Goal: Task Accomplishment & Management: Use online tool/utility

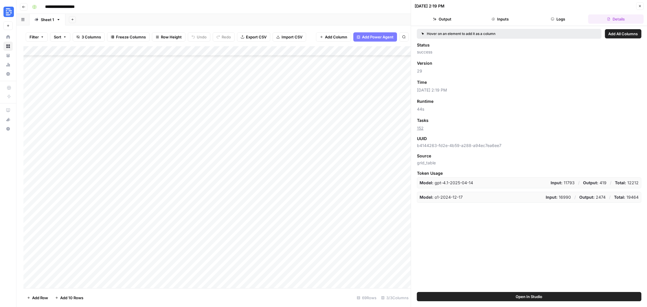
scroll to position [455, 0]
click at [341, 276] on div "Add Column" at bounding box center [216, 167] width 387 height 242
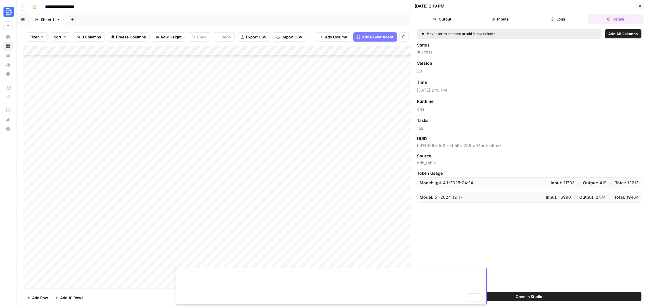
scroll to position [200, 0]
drag, startPoint x: 192, startPoint y: 284, endPoint x: 356, endPoint y: 299, distance: 165.0
click at [356, 299] on textarea "To enrich screen reader interactions, please activate Accessibility in Grammarl…" at bounding box center [331, 188] width 310 height 234
click at [24, 7] on icon "button" at bounding box center [23, 6] width 3 height 3
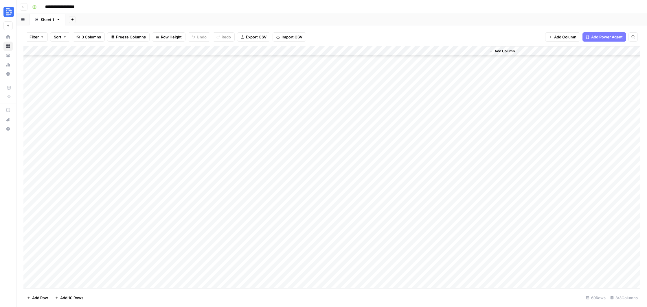
click at [21, 6] on button "Go back" at bounding box center [24, 7] width 8 height 8
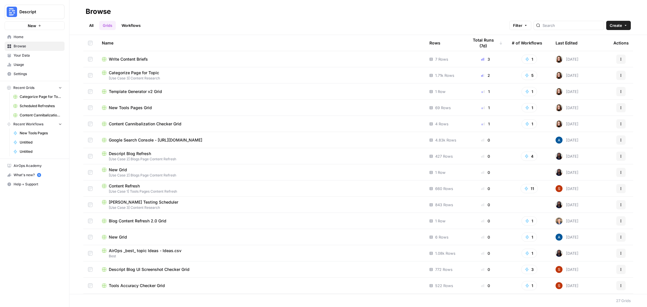
click at [135, 30] on link "Workflows" at bounding box center [131, 25] width 26 height 9
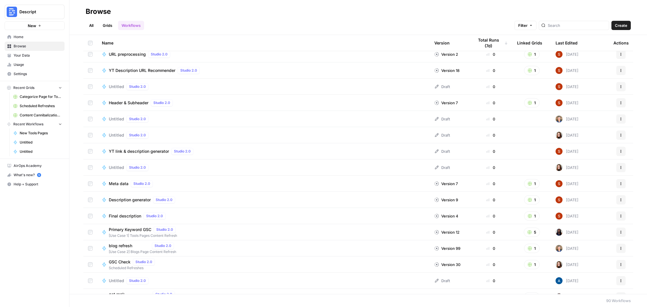
scroll to position [293, 0]
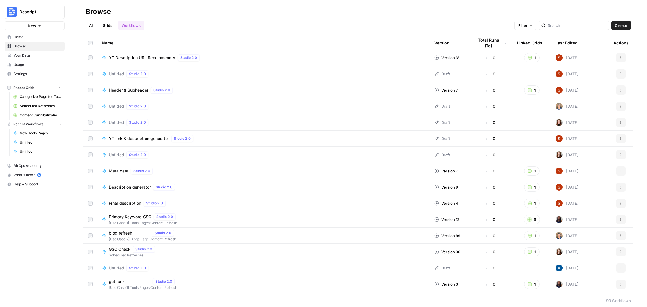
click at [232, 220] on div "Primary Keyword GSC Studio 2.0 [Use Case 1] Tools Pages Content Refresh" at bounding box center [263, 220] width 323 height 12
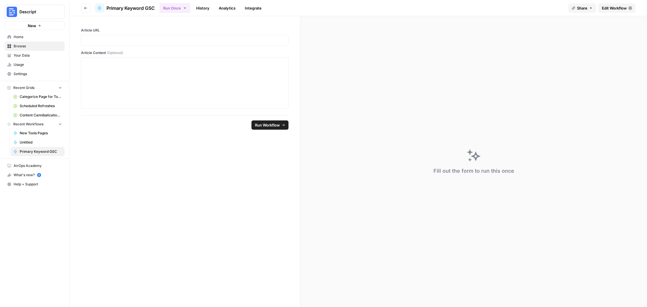
click at [86, 7] on icon "button" at bounding box center [85, 7] width 3 height 3
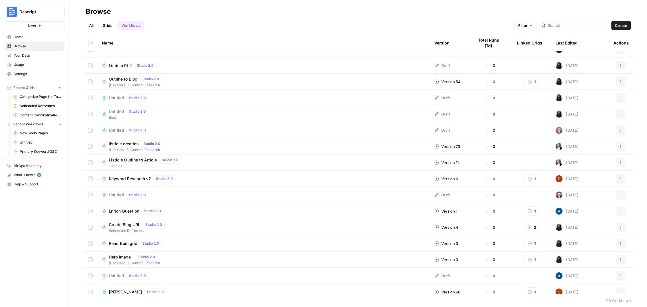
scroll to position [1022, 0]
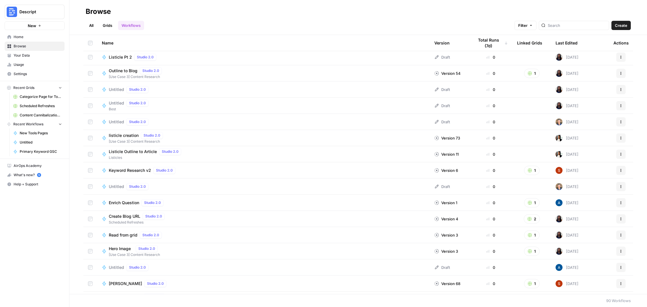
click at [107, 25] on link "Grids" at bounding box center [107, 25] width 16 height 9
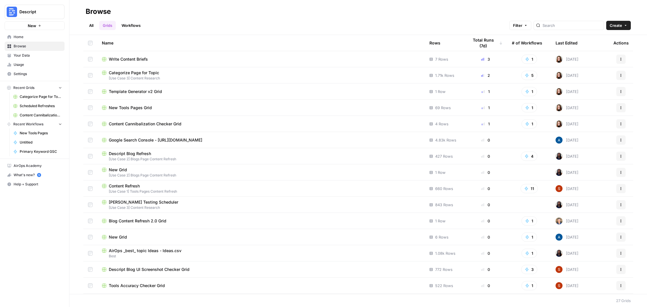
click at [92, 26] on link "All" at bounding box center [91, 25] width 11 height 9
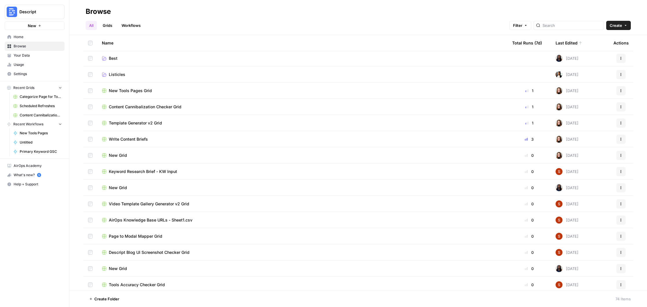
scroll to position [76, 0]
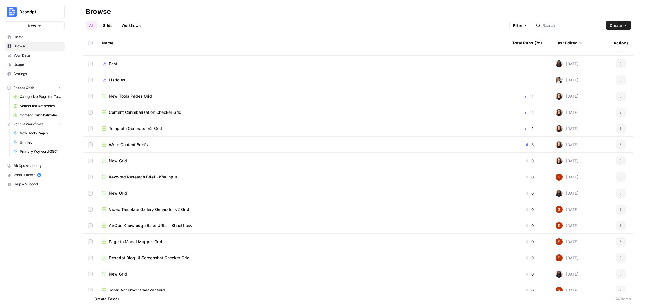
click at [624, 41] on div "Actions" at bounding box center [620, 43] width 15 height 16
click at [522, 27] on span "Filter" at bounding box center [517, 26] width 9 height 6
click at [432, 53] on button "Add Filter" at bounding box center [444, 52] width 194 height 8
click at [384, 51] on input "text" at bounding box center [373, 53] width 49 height 6
click at [430, 46] on div "Remove Add Filter" at bounding box center [443, 58] width 203 height 24
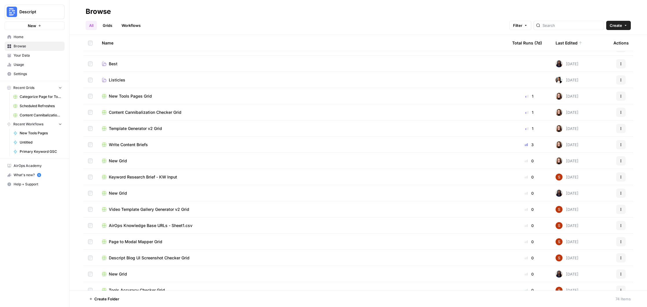
click at [413, 19] on div "All Grids Workflows Filter Create" at bounding box center [358, 23] width 545 height 14
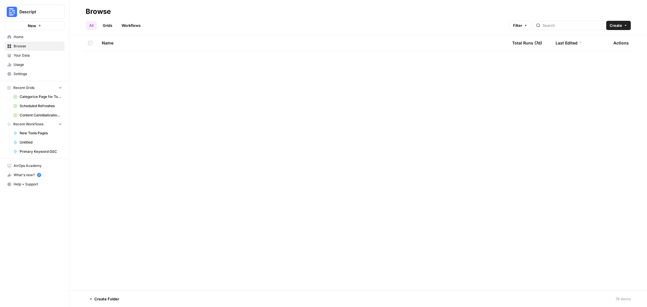
scroll to position [0, 0]
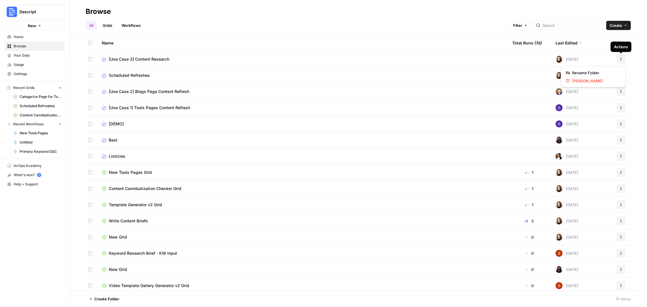
click at [621, 61] on button "Actions" at bounding box center [620, 59] width 9 height 9
click at [377, 42] on div "Name" at bounding box center [302, 43] width 401 height 16
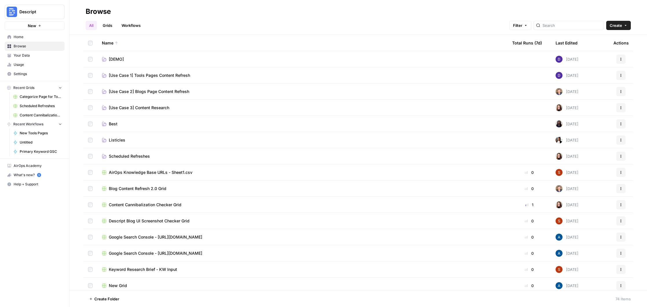
click at [24, 176] on div "What's new? 5" at bounding box center [34, 175] width 59 height 9
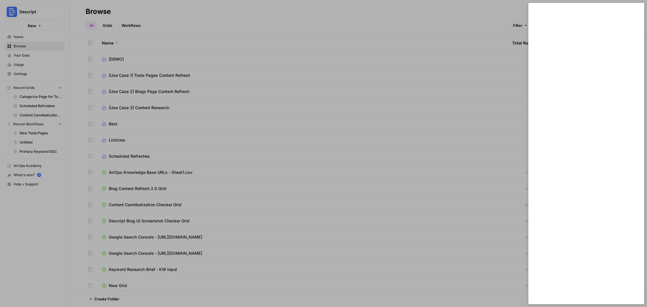
click at [16, 62] on div at bounding box center [323, 153] width 647 height 307
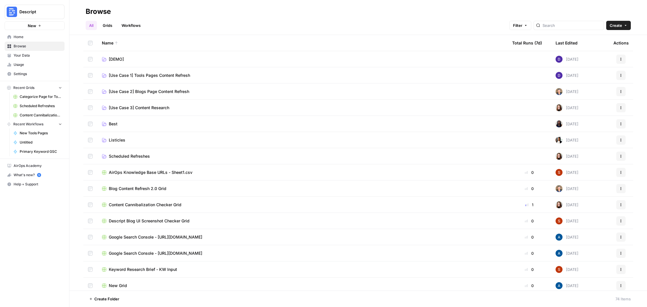
click at [17, 65] on span "Usage" at bounding box center [38, 64] width 48 height 5
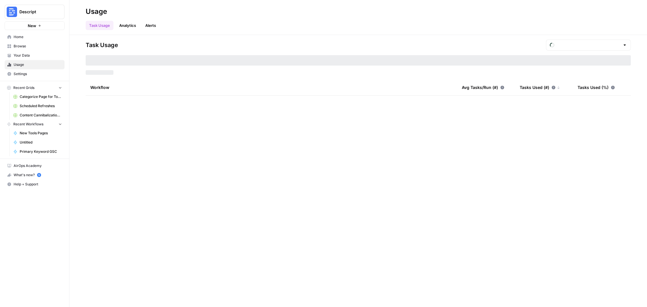
type input "August Tasks"
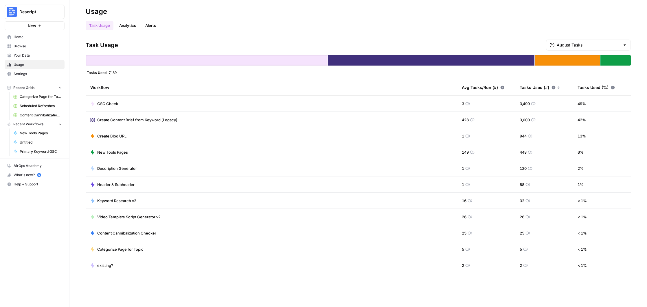
click at [13, 39] on link "Home" at bounding box center [35, 36] width 60 height 9
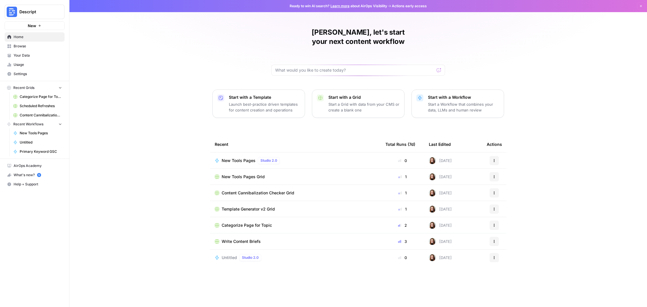
click at [27, 27] on button "New" at bounding box center [35, 25] width 60 height 9
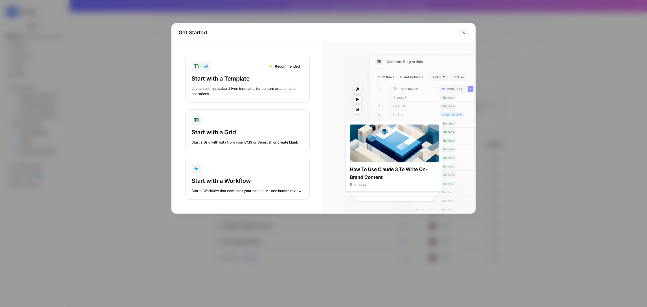
click at [462, 33] on icon "Close modal" at bounding box center [463, 32] width 5 height 5
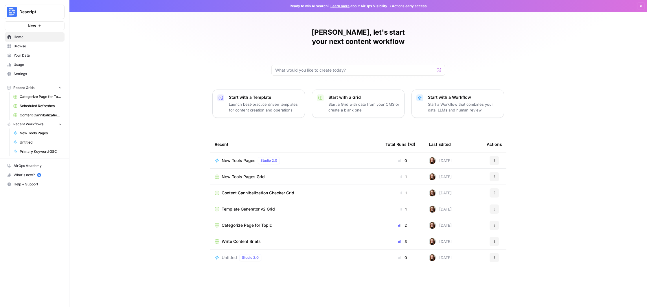
click at [24, 48] on span "Browse" at bounding box center [38, 46] width 48 height 5
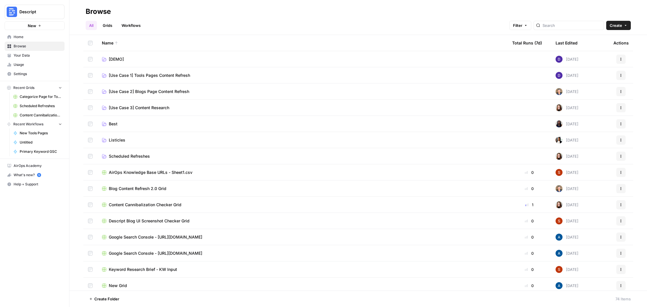
click at [194, 154] on link "Scheduled Refreshes" at bounding box center [302, 157] width 401 height 6
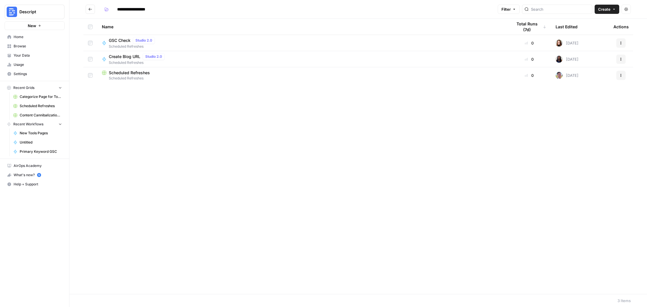
click at [89, 12] on button "Go back" at bounding box center [90, 9] width 9 height 9
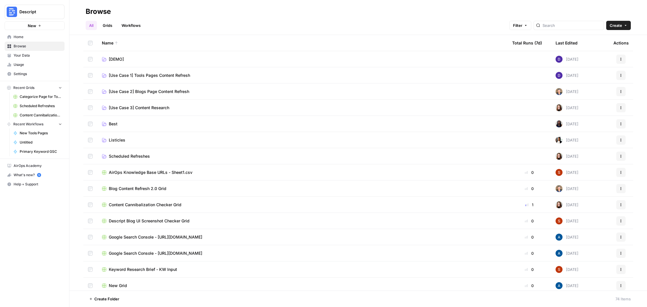
click at [172, 79] on td "[Use Case 1] Tools Pages Content Refresh" at bounding box center [302, 75] width 410 height 16
click at [160, 77] on span "[Use Case 1] Tools Pages Content Refresh" at bounding box center [149, 76] width 81 height 6
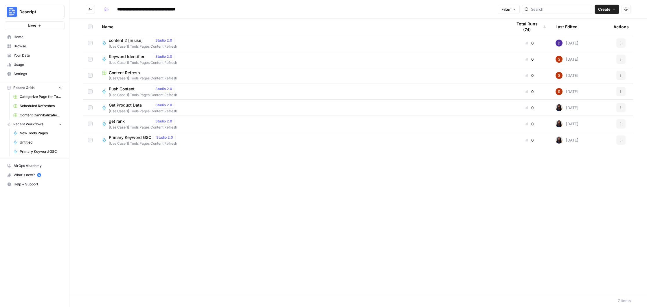
click at [275, 96] on div "Push Content Studio 2.0 [Use Case 1] Tools Pages Content Refresh" at bounding box center [302, 92] width 401 height 12
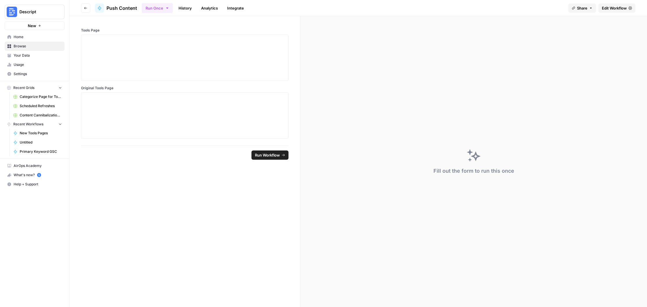
click at [85, 11] on button "Go back" at bounding box center [85, 7] width 9 height 9
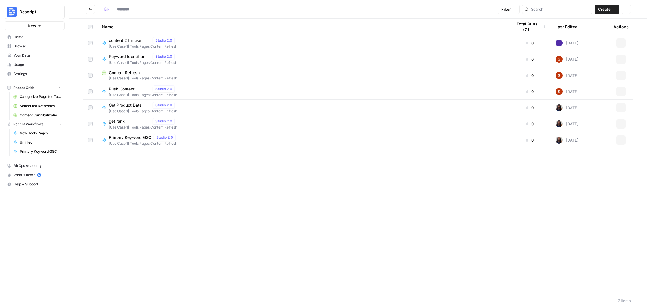
type input "**********"
click at [209, 72] on div "Content Refresh" at bounding box center [302, 73] width 401 height 6
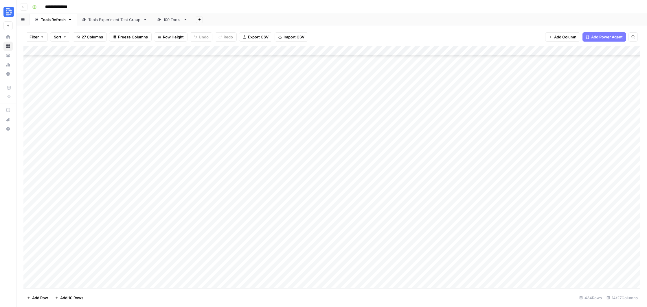
scroll to position [81, 0]
click at [417, 68] on div "Add Column" at bounding box center [331, 167] width 616 height 242
click at [445, 68] on div "Add Column" at bounding box center [331, 167] width 616 height 242
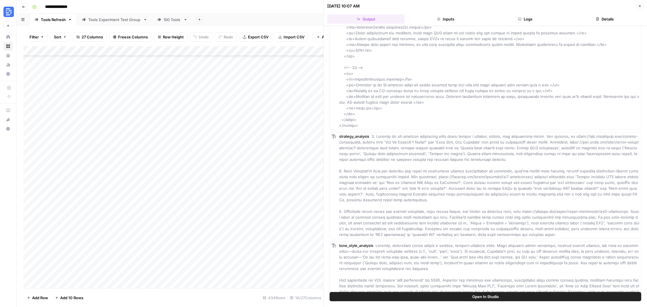
scroll to position [1737, 0]
click at [638, 5] on icon "button" at bounding box center [639, 5] width 3 height 3
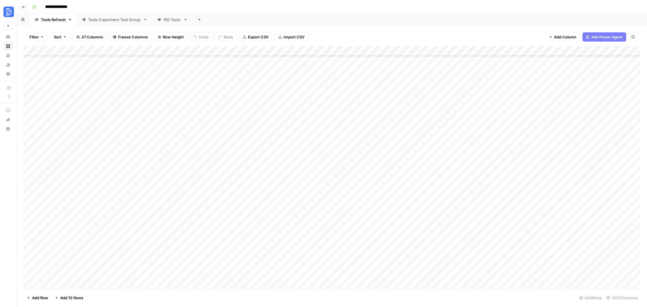
scroll to position [1171, 0]
click at [120, 21] on div "Tools Experiment Test Group" at bounding box center [114, 20] width 53 height 6
click at [172, 21] on div "100 Tools" at bounding box center [172, 20] width 18 height 6
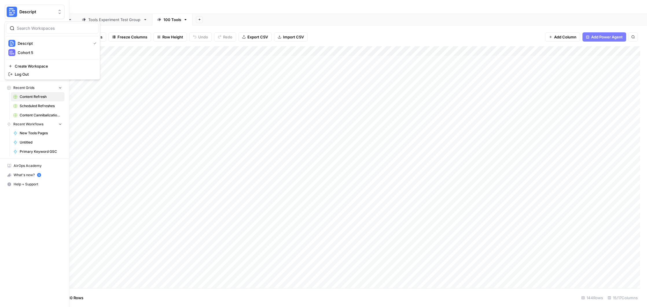
click at [23, 5] on button "Descript" at bounding box center [35, 12] width 60 height 14
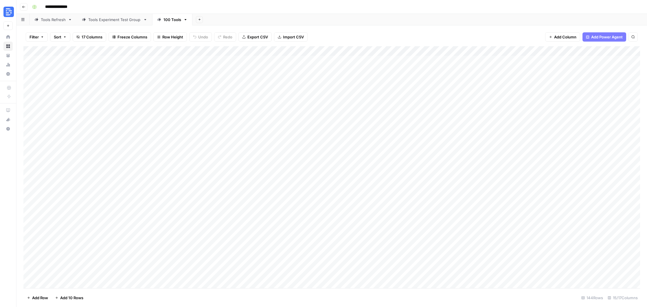
click at [25, 8] on icon "button" at bounding box center [23, 6] width 3 height 3
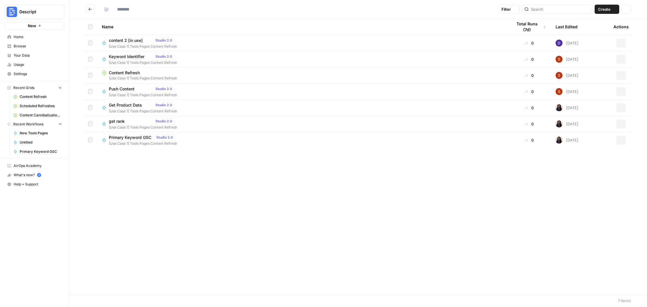
type input "**********"
click at [211, 91] on div "Push Content Studio 2.0 [Use Case 1] Tools Pages Content Refresh" at bounding box center [302, 92] width 401 height 12
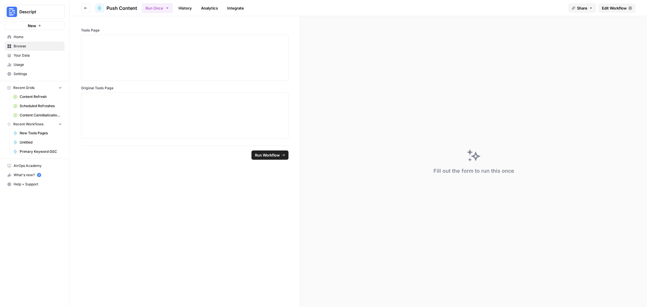
click at [86, 10] on icon "button" at bounding box center [85, 7] width 3 height 3
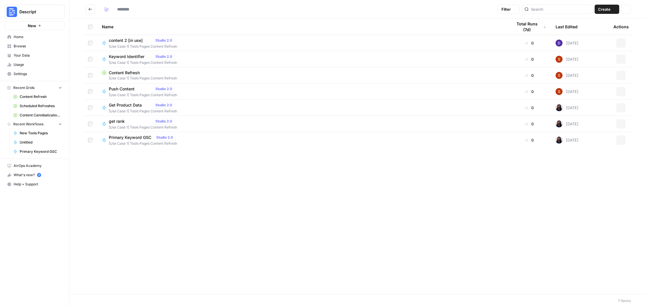
type input "**********"
click at [86, 10] on button "Go back" at bounding box center [90, 9] width 9 height 9
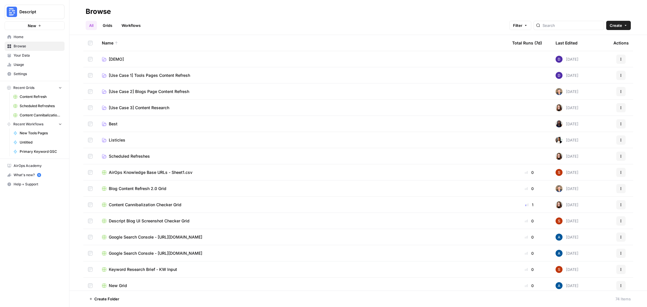
click at [172, 128] on td "Best" at bounding box center [302, 124] width 410 height 16
click at [116, 126] on span "Best" at bounding box center [113, 124] width 9 height 6
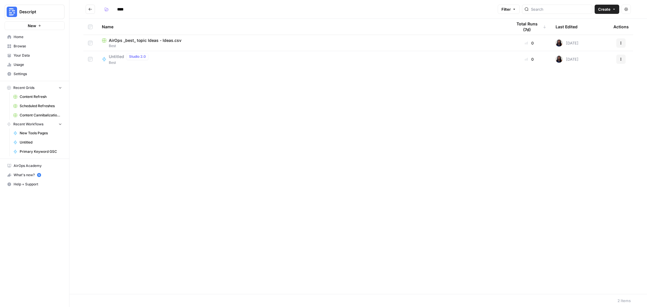
click at [94, 10] on button "Go back" at bounding box center [90, 9] width 9 height 9
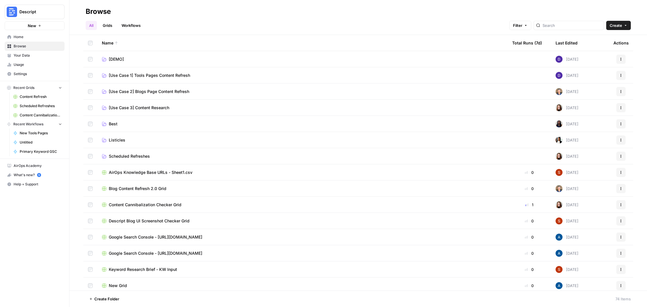
click at [157, 138] on link "Listicles" at bounding box center [302, 140] width 401 height 6
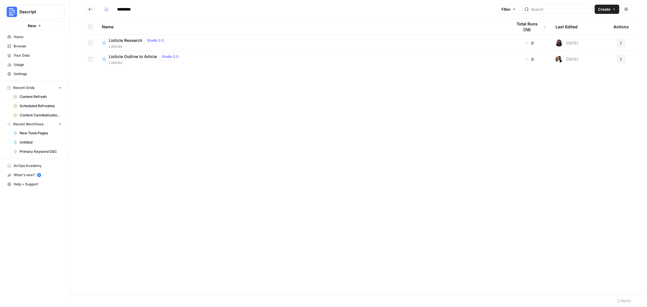
click at [113, 58] on span "Listicle Outline to Article" at bounding box center [133, 57] width 48 height 6
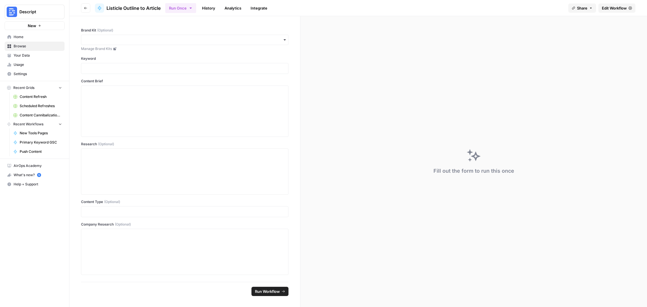
click at [82, 7] on button "Go back" at bounding box center [85, 7] width 9 height 9
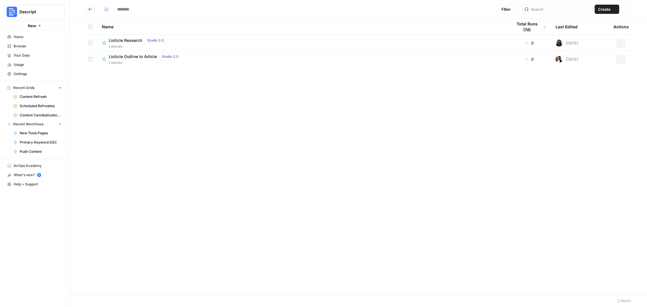
type input "*********"
click at [40, 28] on button "New" at bounding box center [35, 25] width 60 height 9
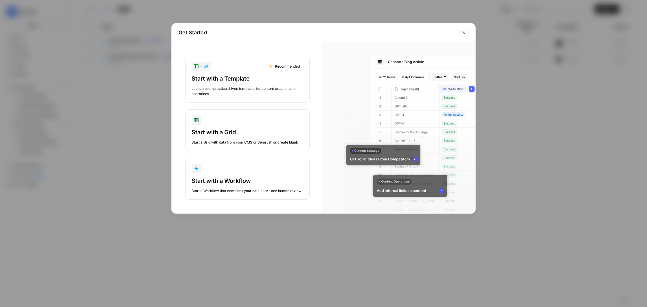
click at [202, 72] on button "+ Recommended Start with a Template Launch best-practice driven templates for c…" at bounding box center [247, 79] width 124 height 47
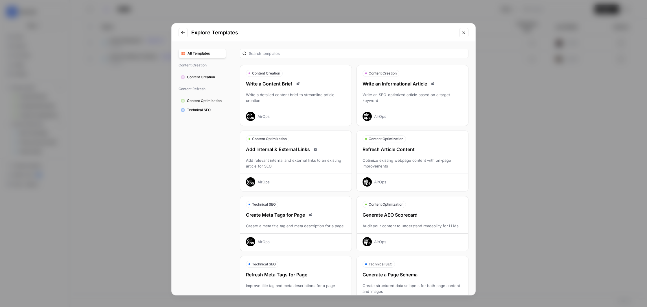
click at [200, 112] on span "Technical SEO" at bounding box center [205, 110] width 36 height 5
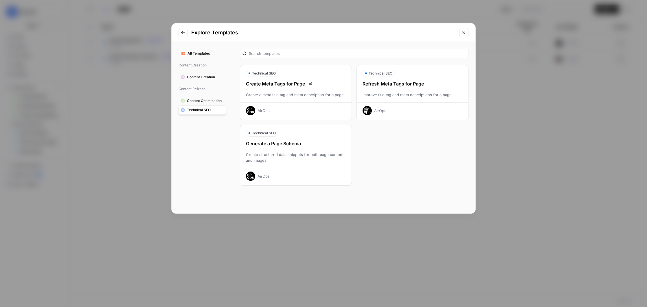
click at [200, 103] on span "Content Optimization" at bounding box center [205, 100] width 36 height 5
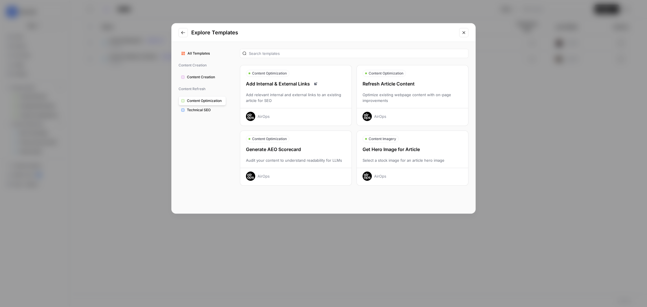
click at [196, 51] on span "All Templates" at bounding box center [205, 53] width 36 height 5
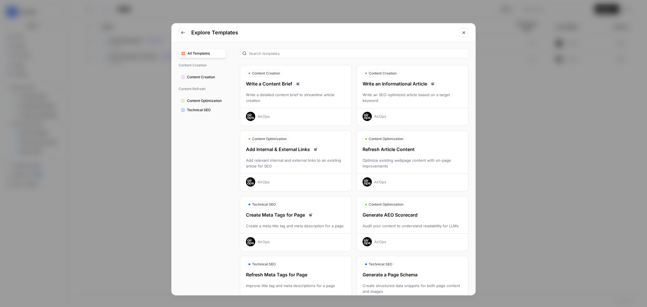
click at [185, 33] on icon "Go to previous step" at bounding box center [183, 32] width 5 height 5
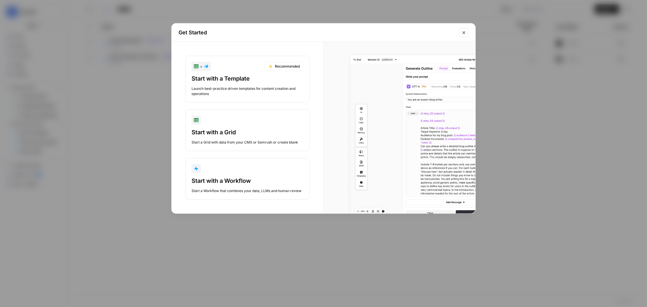
click at [264, 190] on div "Start a Workflow that combines your data, LLMs and human review" at bounding box center [247, 191] width 112 height 5
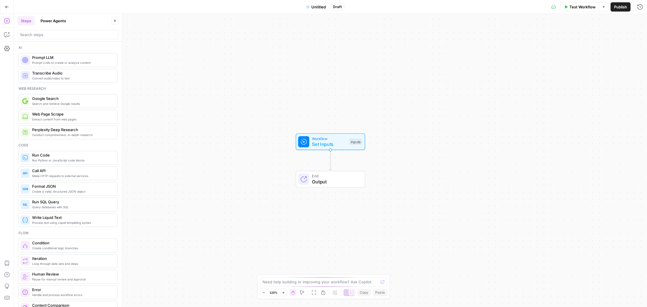
click at [325, 143] on span "Set Inputs" at bounding box center [329, 144] width 34 height 7
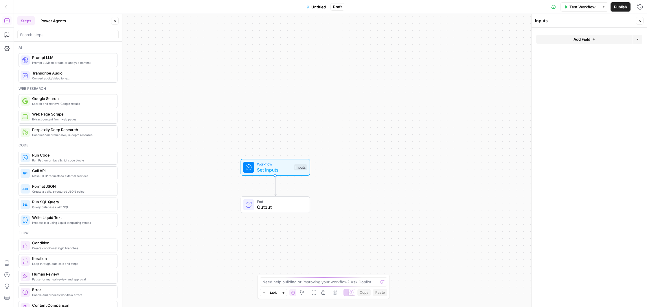
click at [596, 40] on button "Add Field" at bounding box center [584, 39] width 96 height 9
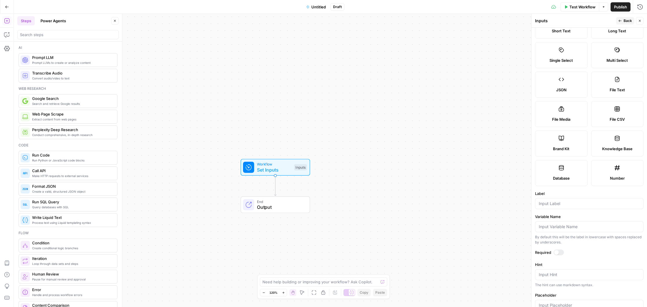
scroll to position [51, 0]
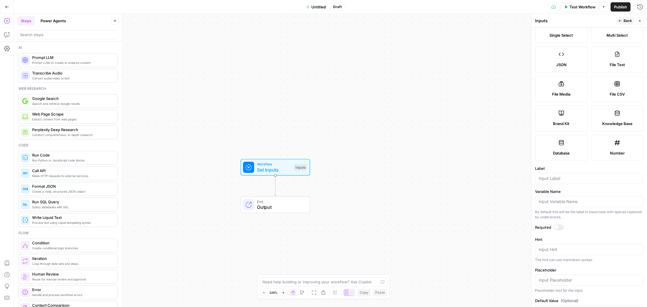
click at [621, 113] on label "Knowledge Base" at bounding box center [617, 119] width 53 height 26
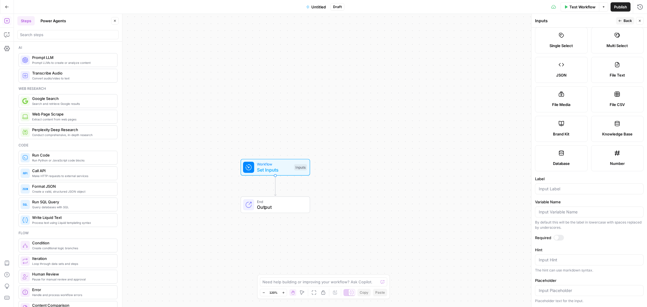
click at [621, 131] on label "Knowledge Base" at bounding box center [617, 129] width 53 height 26
drag, startPoint x: 628, startPoint y: 127, endPoint x: 297, endPoint y: 165, distance: 333.1
click at [273, 167] on body "Descript New Home Browse Your Data Usage Settings Recent Grids Content Refresh …" at bounding box center [323, 153] width 647 height 307
click at [608, 130] on label "Knowledge Base" at bounding box center [617, 129] width 53 height 26
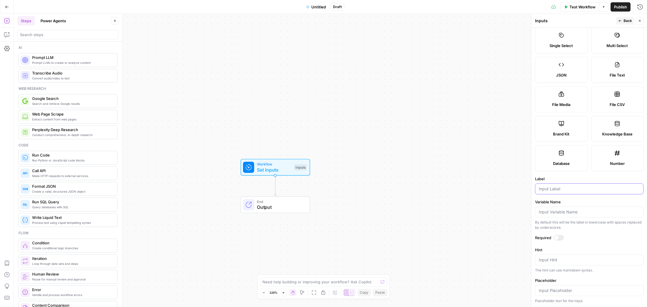
click at [548, 189] on input "Label" at bounding box center [589, 189] width 101 height 6
type input "Knowledge Base"
click at [570, 293] on input "Placeholder" at bounding box center [589, 291] width 101 height 6
click at [556, 261] on textarea "Hint" at bounding box center [589, 260] width 101 height 6
click at [592, 233] on form "Input type Short Text Long Text Single Select Multi Select JSON File Text File …" at bounding box center [588, 168] width 115 height 280
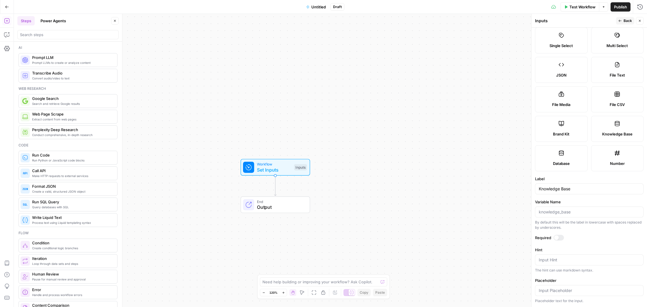
click at [557, 155] on label "Database" at bounding box center [561, 158] width 53 height 26
click at [642, 18] on button "Close" at bounding box center [640, 21] width 8 height 8
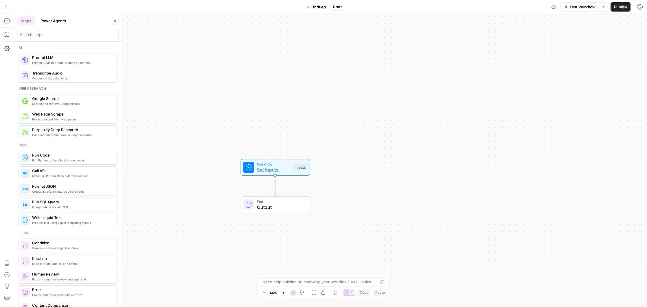
click at [52, 19] on button "Power Agents" at bounding box center [53, 20] width 32 height 9
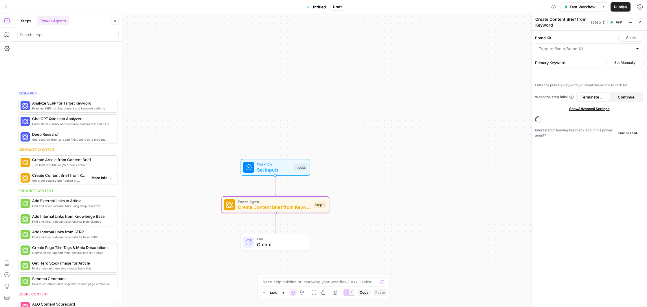
scroll to position [50, 0]
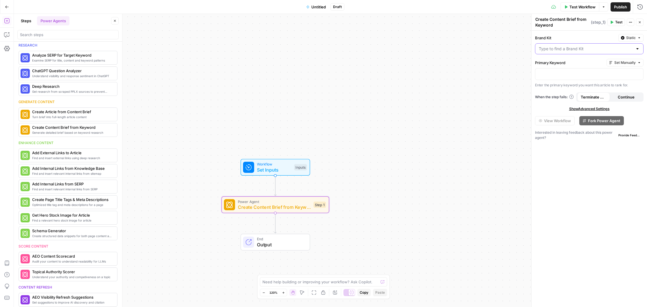
click at [600, 48] on input "Brand Kit" at bounding box center [586, 49] width 94 height 6
click at [559, 65] on span "Descript" at bounding box center [588, 63] width 96 height 6
type input "Descript"
click at [635, 61] on button "Set Manually" at bounding box center [624, 63] width 37 height 8
click at [567, 62] on label "Primary Keyword" at bounding box center [569, 63] width 69 height 6
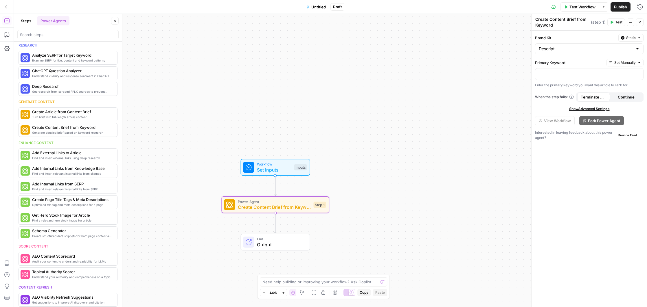
click at [29, 22] on button "Steps" at bounding box center [25, 20] width 17 height 9
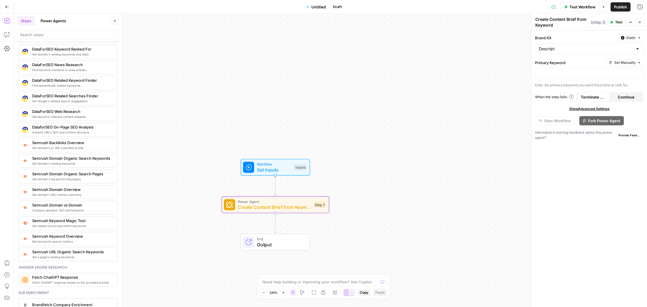
scroll to position [561, 0]
click at [9, 297] on icon "button" at bounding box center [7, 298] width 6 height 6
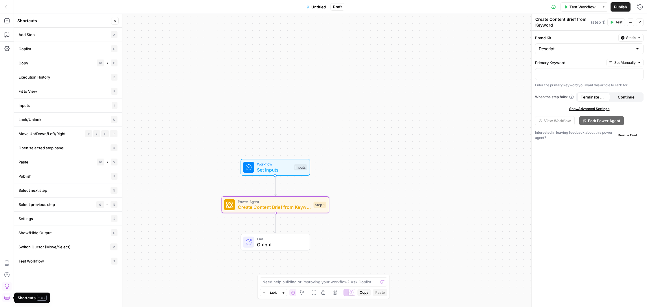
click at [5, 290] on button "Give Feedback" at bounding box center [6, 286] width 9 height 9
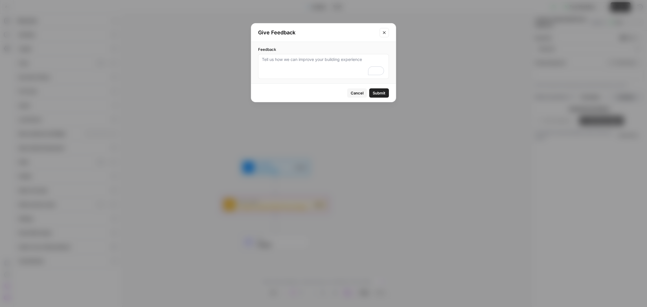
click at [389, 31] on div "Give Feedback" at bounding box center [323, 32] width 145 height 19
click at [386, 31] on icon "Close modal" at bounding box center [384, 32] width 5 height 5
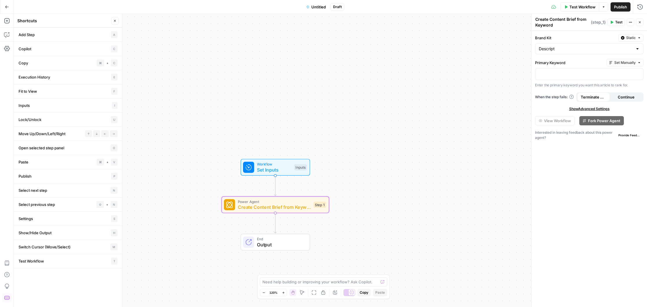
click at [4, 5] on button "Go Back" at bounding box center [7, 7] width 10 height 10
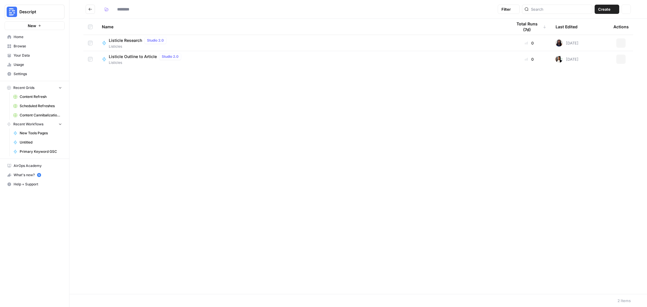
type input "*********"
click at [28, 185] on span "Help + Support" at bounding box center [38, 184] width 48 height 5
click at [23, 75] on span "Settings" at bounding box center [38, 73] width 48 height 5
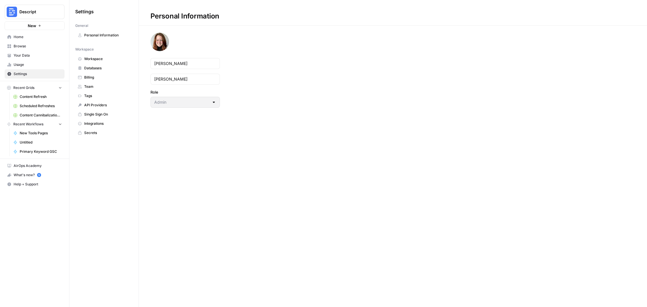
click at [97, 56] on span "Workspace" at bounding box center [107, 58] width 46 height 5
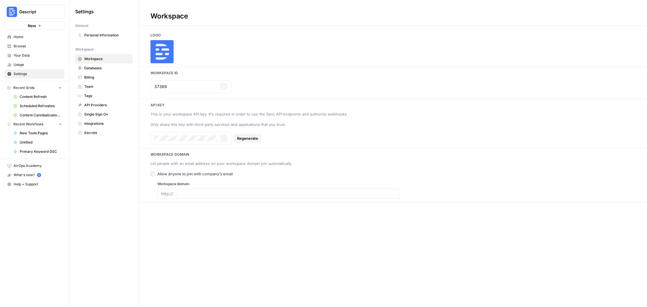
type input "[DOMAIN_NAME]"
click at [100, 65] on link "Databases" at bounding box center [104, 68] width 58 height 9
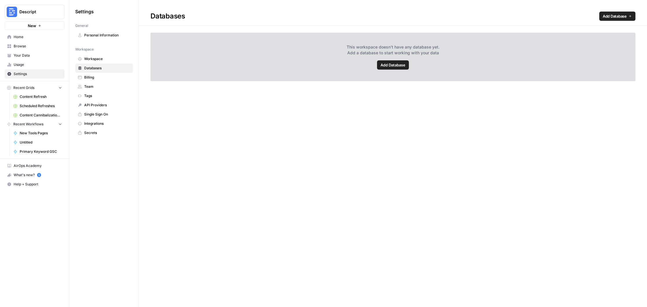
click at [96, 78] on span "Billing" at bounding box center [107, 77] width 46 height 5
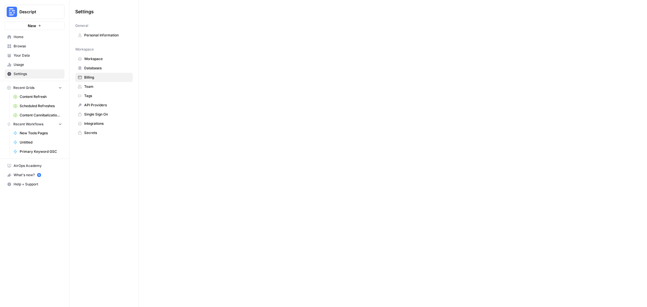
click at [92, 89] on span "Team" at bounding box center [107, 86] width 46 height 5
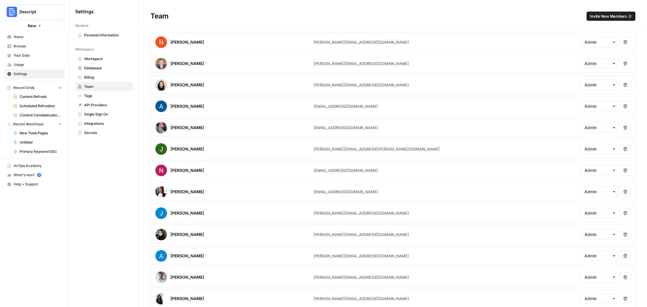
click at [100, 96] on span "Tags" at bounding box center [107, 95] width 46 height 5
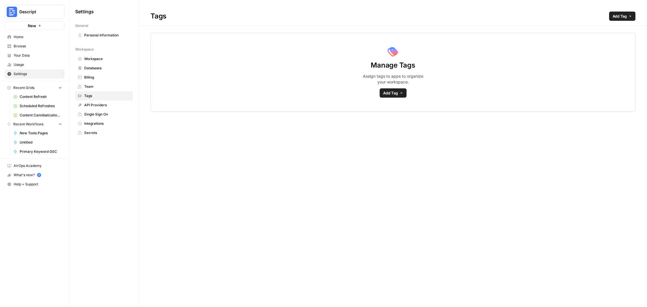
click at [107, 102] on link "API Providers" at bounding box center [104, 105] width 58 height 9
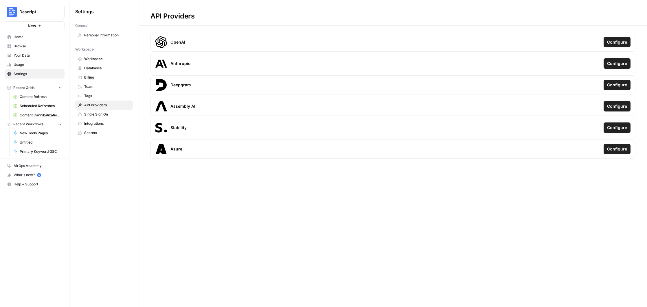
click at [105, 113] on span "Single Sign On" at bounding box center [107, 114] width 46 height 5
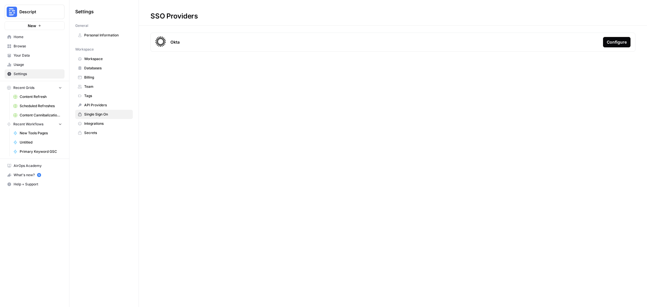
click at [95, 125] on span "Integrations" at bounding box center [107, 123] width 46 height 5
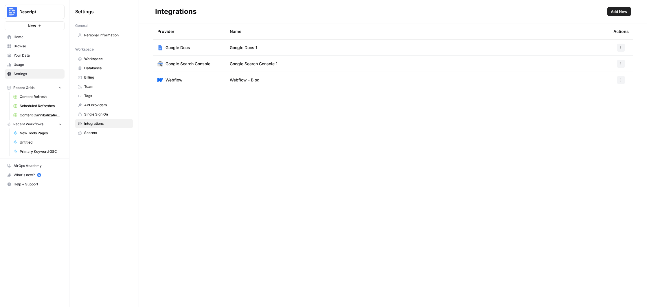
click at [620, 12] on span "Add New" at bounding box center [619, 12] width 16 height 6
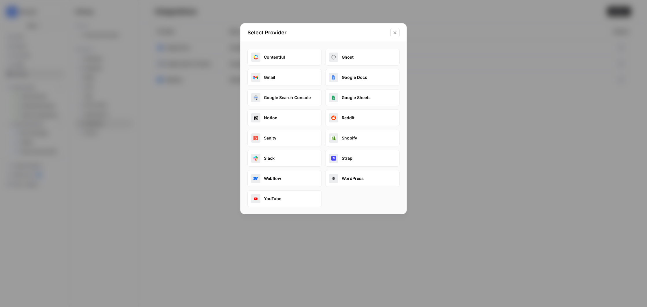
click at [393, 32] on icon "Close modal" at bounding box center [395, 32] width 5 height 5
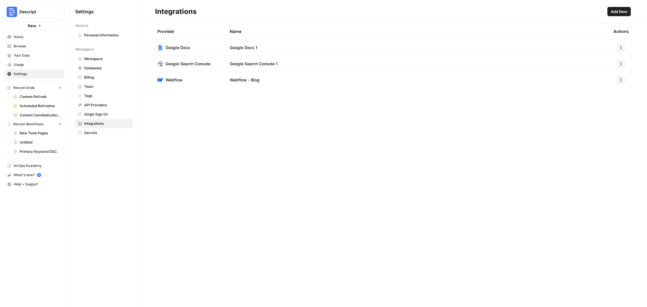
click at [20, 39] on span "Home" at bounding box center [38, 36] width 48 height 5
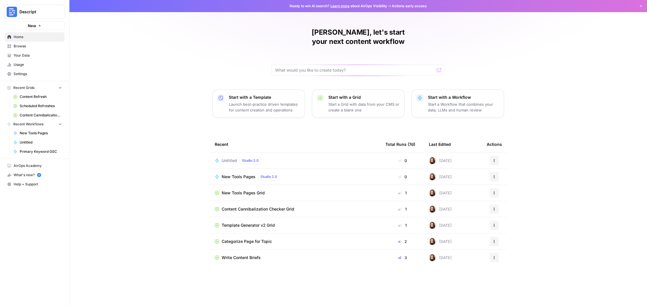
click at [253, 95] on p "Start with a Template" at bounding box center [264, 98] width 71 height 6
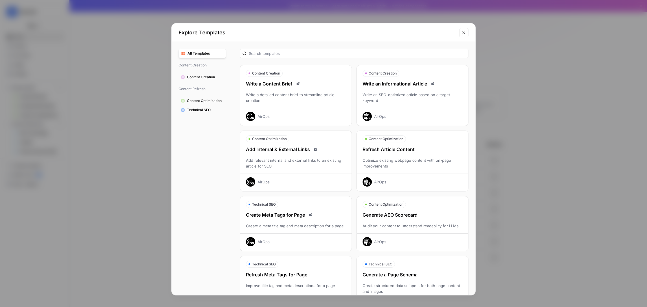
click at [253, 90] on div "Write a Content Brief Write a detailed content brief to streamline article crea…" at bounding box center [295, 100] width 111 height 41
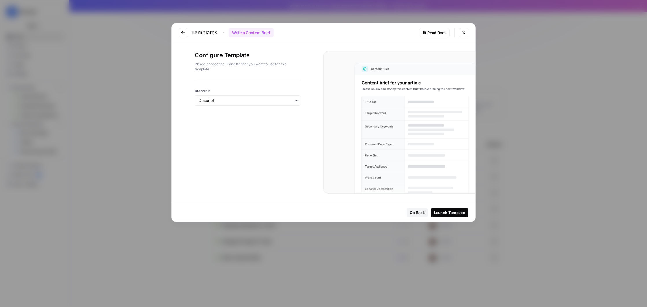
click at [452, 213] on div "Launch Template" at bounding box center [449, 213] width 31 height 6
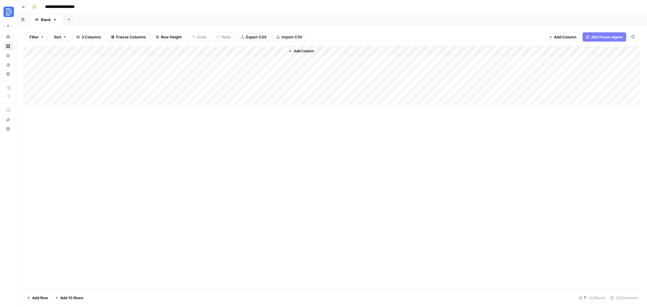
click at [609, 37] on span "Add Power Agent" at bounding box center [607, 37] width 32 height 6
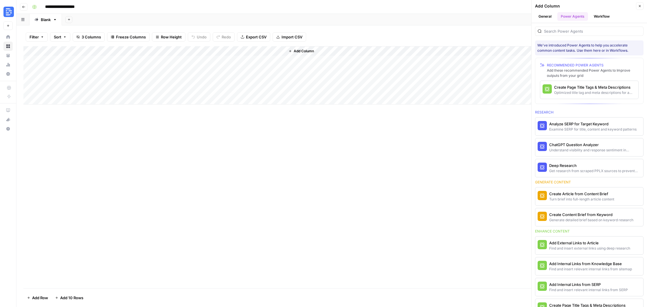
click at [246, 54] on body "**********" at bounding box center [323, 153] width 647 height 307
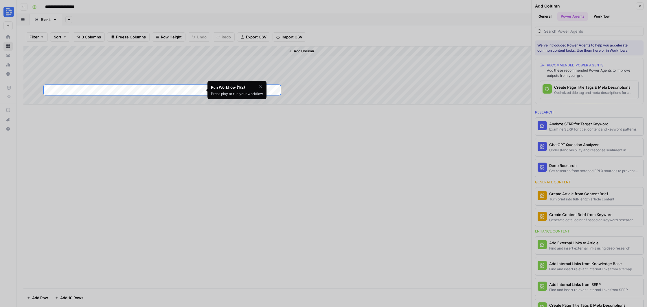
click at [257, 51] on div at bounding box center [323, 42] width 647 height 85
click at [341, 153] on div at bounding box center [323, 248] width 647 height 307
click at [261, 86] on icon "button" at bounding box center [260, 86] width 3 height 3
click at [244, 103] on span "Skip Tutorial" at bounding box center [245, 101] width 18 height 5
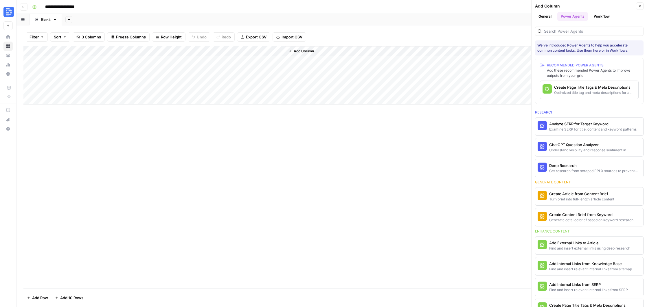
click at [280, 51] on div "Add Column" at bounding box center [331, 75] width 616 height 58
click at [244, 65] on input "Content Brief (Output)" at bounding box center [239, 65] width 59 height 6
click at [281, 50] on div "Add Column" at bounding box center [331, 75] width 616 height 58
click at [225, 49] on div at bounding box center [244, 52] width 81 height 12
click at [240, 51] on div at bounding box center [244, 52] width 81 height 12
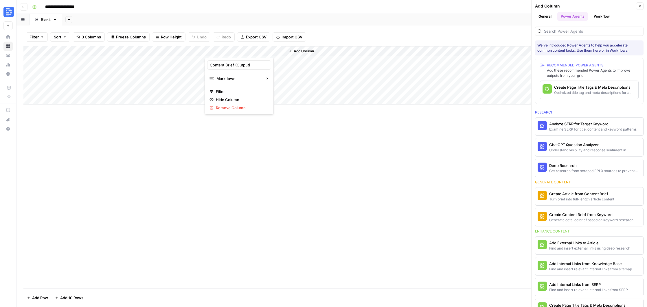
drag, startPoint x: 447, startPoint y: 153, endPoint x: 449, endPoint y: 151, distance: 3.3
click at [447, 153] on div "Add Column" at bounding box center [331, 167] width 616 height 242
click at [603, 16] on button "Workflow" at bounding box center [601, 16] width 23 height 9
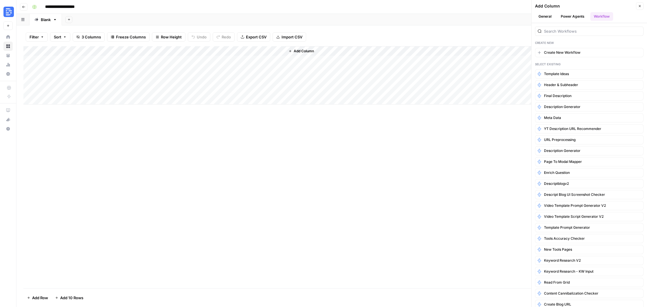
click at [22, 9] on button "Go back" at bounding box center [24, 7] width 8 height 8
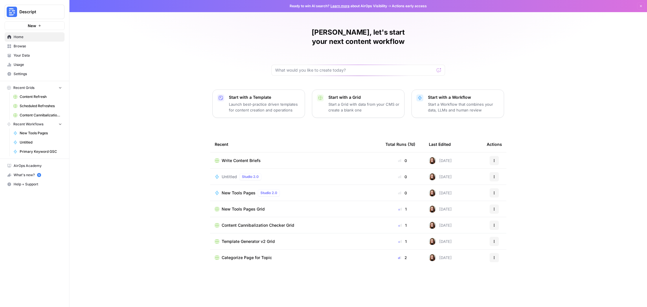
click at [8, 40] on link "Home" at bounding box center [35, 36] width 60 height 9
click at [21, 47] on span "Browse" at bounding box center [38, 46] width 48 height 5
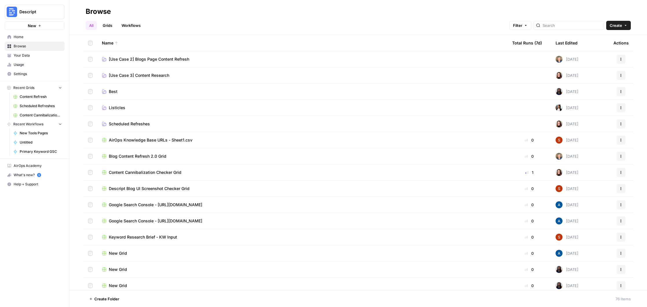
scroll to position [33, 0]
click at [582, 23] on input "search" at bounding box center [571, 26] width 59 height 6
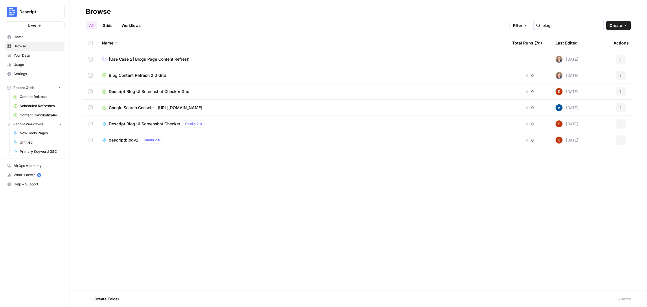
type input "blog"
click at [121, 140] on span "descriptblogv2" at bounding box center [124, 140] width 30 height 6
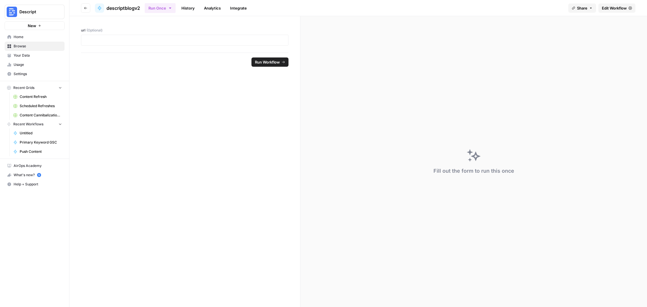
click at [188, 5] on link "History" at bounding box center [188, 7] width 20 height 9
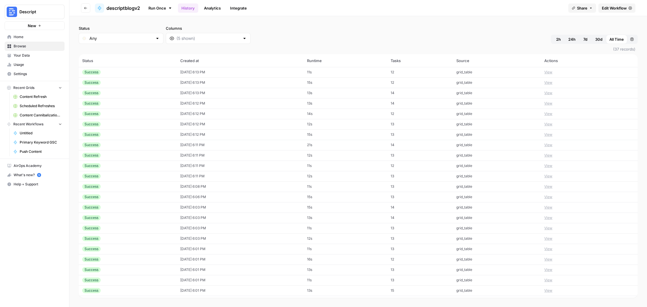
click at [216, 11] on link "Analytics" at bounding box center [212, 7] width 24 height 9
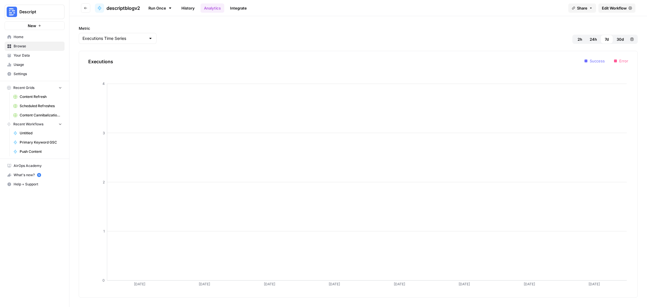
click at [156, 7] on link "Run Once" at bounding box center [160, 8] width 31 height 10
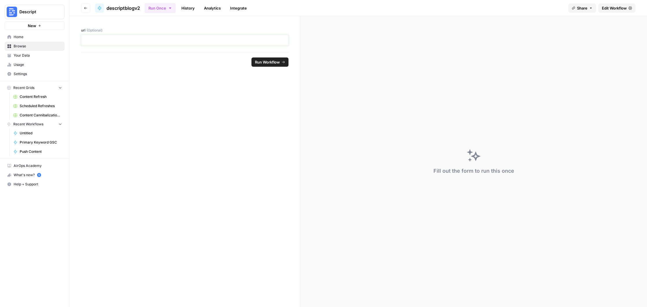
click at [146, 39] on p at bounding box center [185, 40] width 200 height 6
click at [100, 7] on icon at bounding box center [99, 8] width 5 height 5
click at [619, 9] on span "Edit Workflow" at bounding box center [614, 8] width 25 height 6
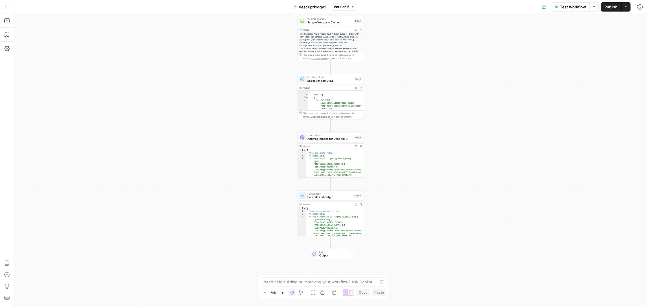
click at [1, 6] on div "Go Back" at bounding box center [7, 7] width 14 height 14
click at [5, 7] on icon "button" at bounding box center [6, 6] width 3 height 3
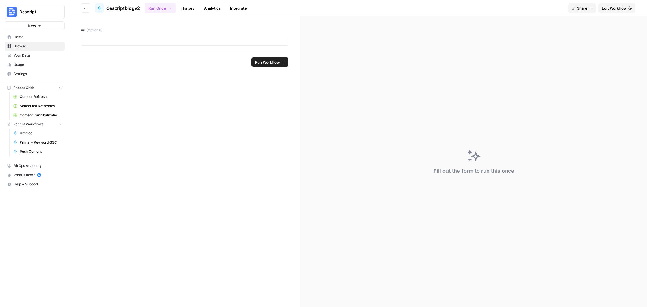
click at [88, 7] on button "Go back" at bounding box center [85, 7] width 9 height 9
click at [86, 8] on icon "button" at bounding box center [85, 7] width 3 height 3
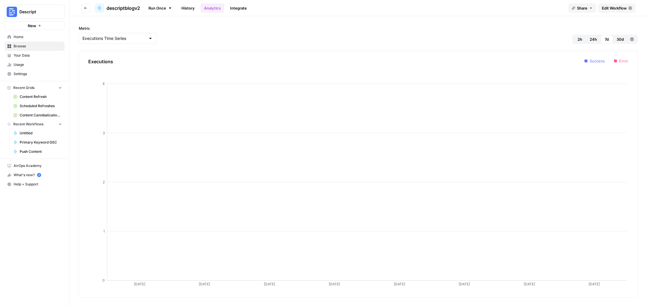
click at [86, 8] on icon "button" at bounding box center [85, 7] width 3 height 3
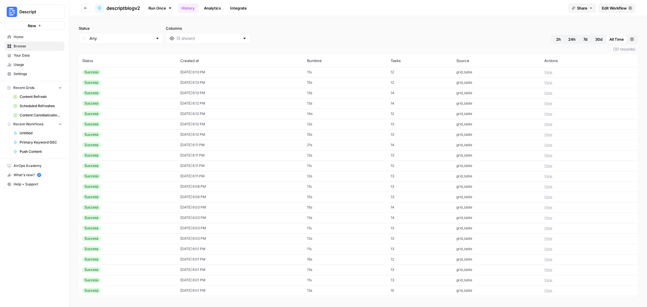
click at [86, 8] on icon "button" at bounding box center [85, 7] width 3 height 3
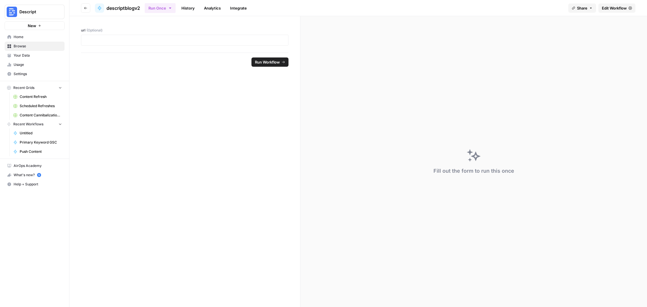
click at [86, 8] on icon "button" at bounding box center [85, 7] width 3 height 3
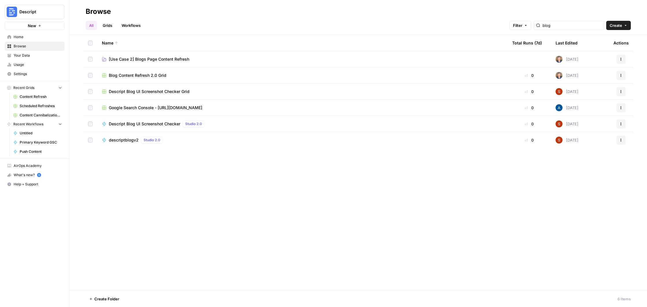
click at [170, 57] on span "[Use Case 2] Blogs Page Content Refresh" at bounding box center [149, 59] width 80 height 6
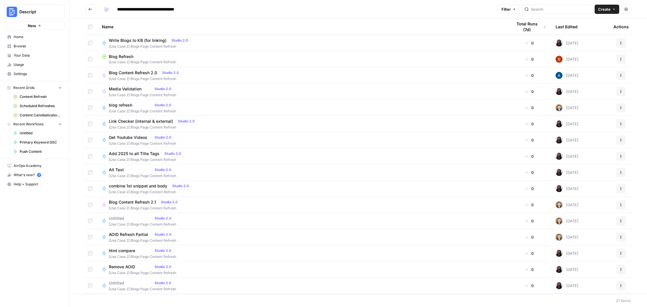
click at [192, 57] on div "Blog Refresh" at bounding box center [302, 57] width 401 height 6
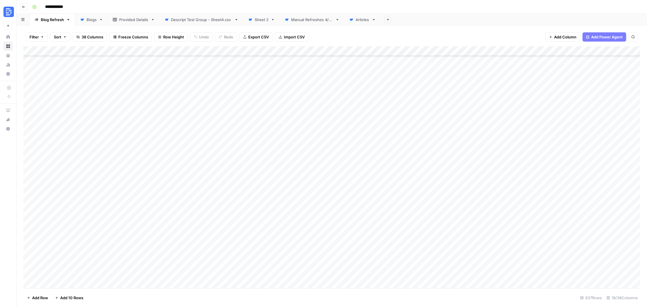
scroll to position [917, 0]
click at [93, 19] on div "Blogs" at bounding box center [91, 20] width 10 height 6
click at [54, 21] on div "Blog Refresh" at bounding box center [52, 20] width 23 height 6
click at [126, 19] on div "Provided Details" at bounding box center [133, 20] width 29 height 6
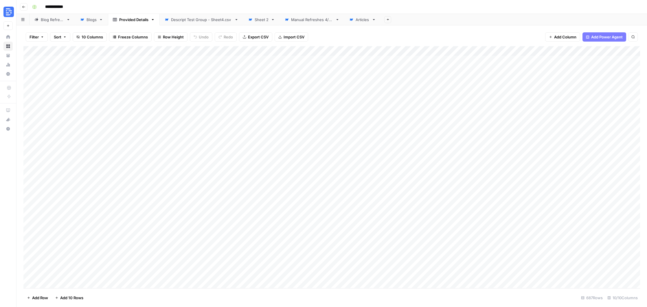
click at [323, 51] on div "Add Column" at bounding box center [331, 167] width 616 height 242
click at [382, 35] on div "Filter Sort 10 Columns Freeze Columns Row Height Undo Redo Export CSV Import CS…" at bounding box center [331, 37] width 616 height 19
click at [308, 63] on div "Add Column" at bounding box center [331, 167] width 616 height 242
click at [313, 47] on div "Add Column" at bounding box center [331, 167] width 616 height 242
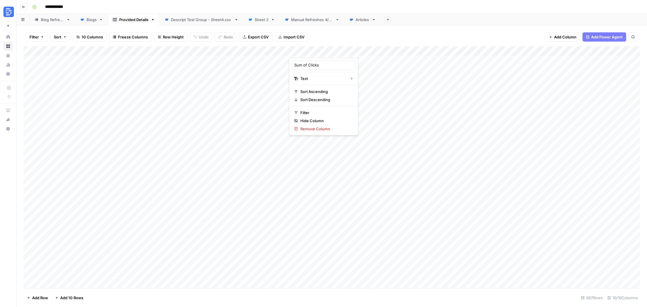
click at [359, 37] on div "Filter Sort 10 Columns Freeze Columns Row Height Undo Redo Export CSV Import CS…" at bounding box center [331, 37] width 616 height 19
click at [23, 9] on button "Go back" at bounding box center [24, 7] width 8 height 8
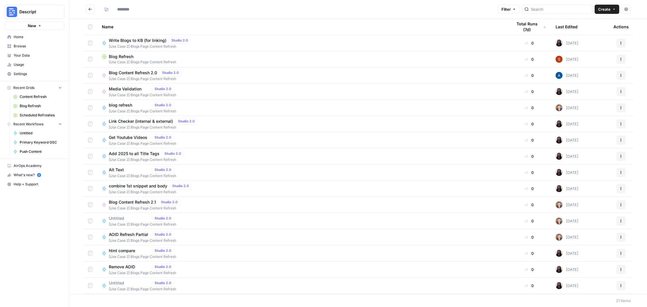
type input "**********"
click at [148, 45] on span "[Use Case 2] Blogs Page Content Refresh" at bounding box center [151, 46] width 84 height 5
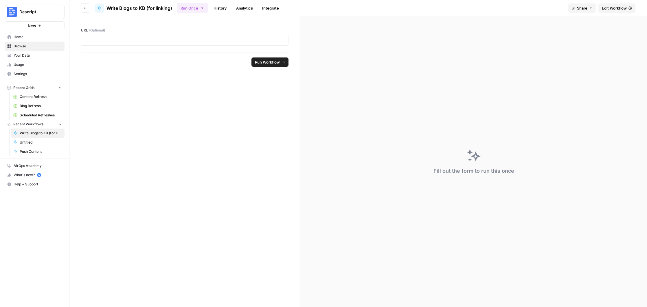
click at [80, 6] on header "Go back Write Blogs to KB (for linking) Run Once History Analytics Integrate Sh…" at bounding box center [357, 8] width 577 height 16
click at [85, 8] on icon "button" at bounding box center [85, 8] width 3 height 2
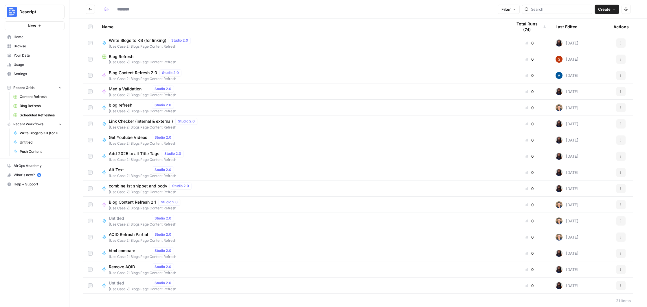
type input "**********"
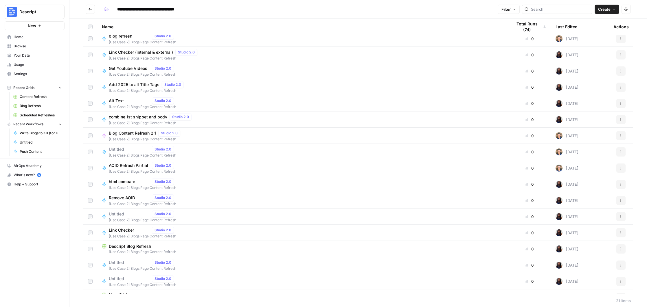
scroll to position [81, 0]
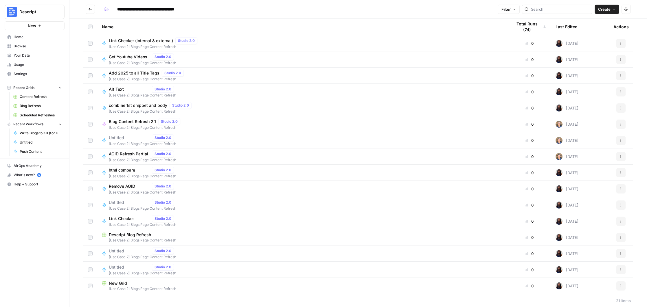
click at [90, 10] on icon "Go back" at bounding box center [90, 9] width 4 height 4
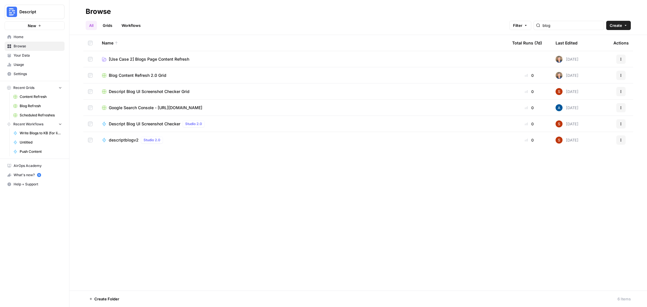
click at [144, 77] on span "Blog Content Refresh 2.0 Grid" at bounding box center [138, 76] width 58 height 6
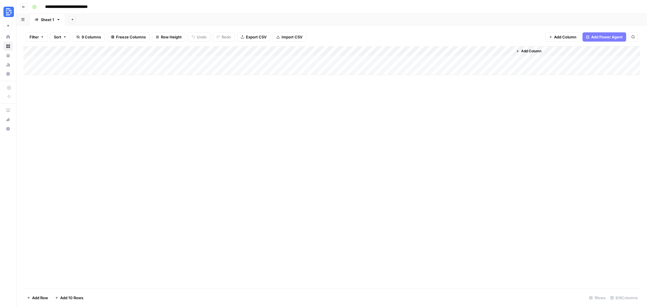
click at [62, 72] on div "Add Column" at bounding box center [331, 60] width 616 height 29
click at [26, 7] on button "Go back" at bounding box center [24, 7] width 8 height 8
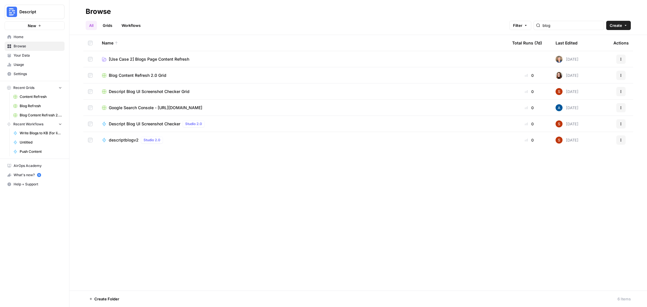
click at [570, 28] on div "blog" at bounding box center [568, 25] width 70 height 9
type input "b"
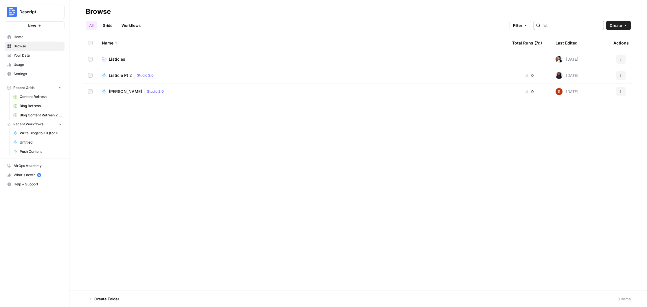
type input "list"
click at [192, 60] on link "Listicles" at bounding box center [302, 59] width 401 height 6
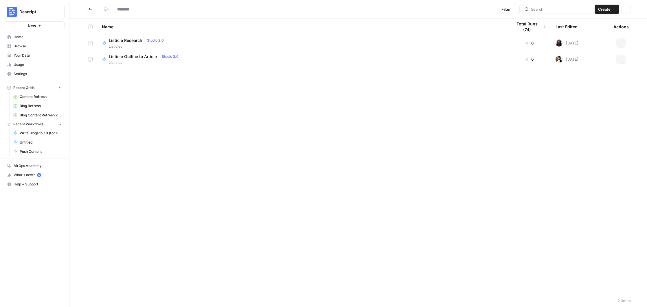
type input "*********"
click at [90, 8] on icon "Go back" at bounding box center [90, 9] width 4 height 4
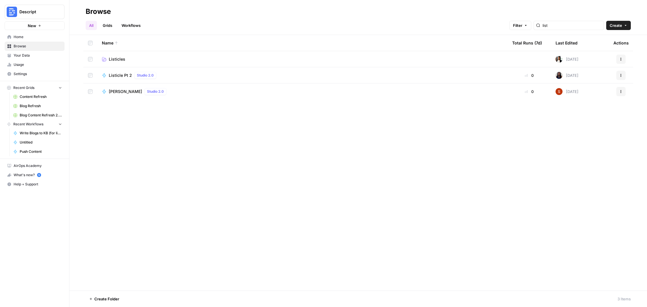
click at [110, 61] on span "Listicles" at bounding box center [117, 59] width 16 height 6
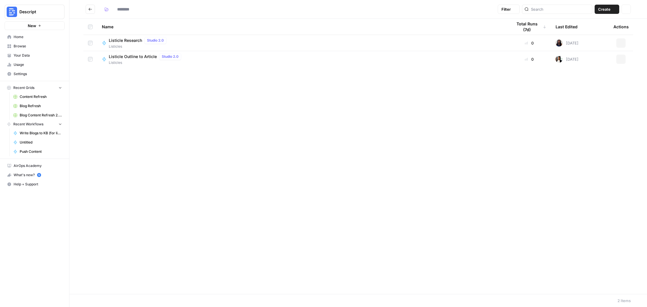
type input "*********"
click at [121, 44] on span "Listicles" at bounding box center [139, 46] width 60 height 5
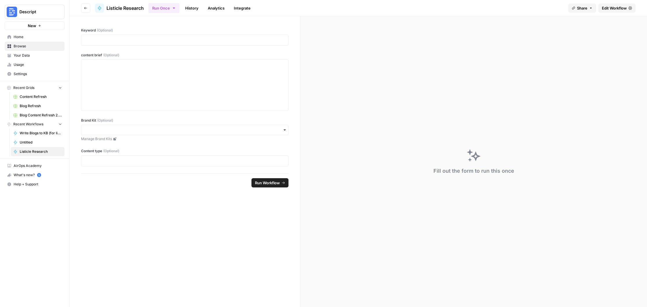
click at [121, 44] on div at bounding box center [184, 40] width 207 height 11
click at [124, 40] on p at bounding box center [185, 40] width 200 height 6
click at [257, 128] on input "Brand Kit (Optional)" at bounding box center [185, 130] width 200 height 6
click at [255, 139] on div "Descript" at bounding box center [184, 146] width 207 height 16
click at [257, 142] on div "Descript" at bounding box center [184, 145] width 207 height 11
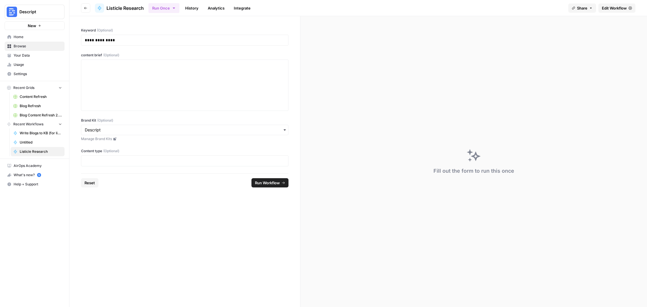
click at [268, 156] on div at bounding box center [184, 161] width 207 height 11
click at [275, 161] on p at bounding box center [185, 161] width 200 height 6
click at [282, 185] on icon "submit" at bounding box center [282, 182] width 3 height 3
click at [322, 44] on span "Company Research" at bounding box center [473, 44] width 323 height 8
click at [82, 8] on button "Go back" at bounding box center [85, 7] width 9 height 9
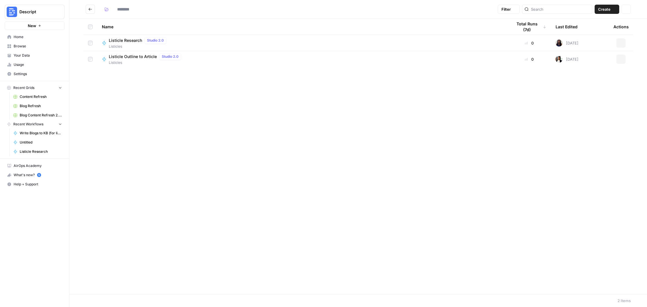
type input "*********"
click at [131, 64] on span "Listicles" at bounding box center [146, 62] width 75 height 5
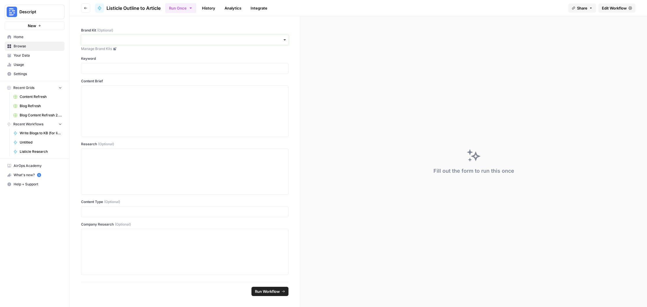
click at [136, 40] on input "Brand Kit (Optional)" at bounding box center [185, 40] width 200 height 6
click at [134, 56] on div "Descript" at bounding box center [184, 55] width 207 height 11
click at [152, 58] on label "Keyword" at bounding box center [184, 58] width 207 height 5
click at [154, 69] on p at bounding box center [185, 69] width 200 height 6
click at [265, 291] on span "Run Workflow" at bounding box center [267, 292] width 25 height 6
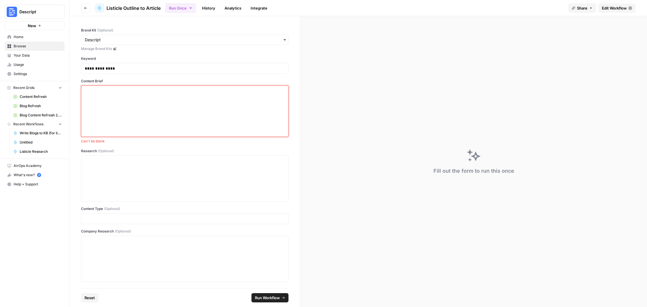
click at [100, 118] on div at bounding box center [185, 111] width 200 height 46
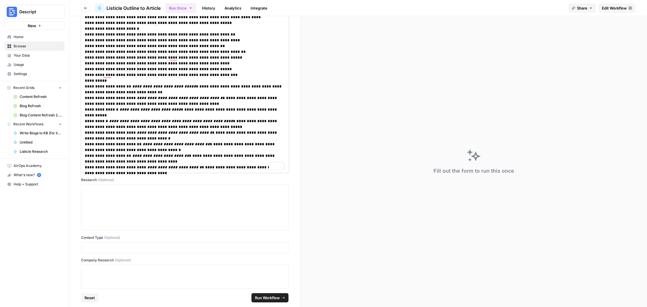
scroll to position [659, 0]
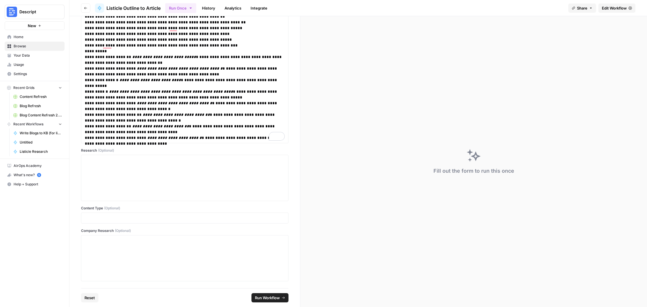
click at [274, 297] on span "Run Workflow" at bounding box center [267, 298] width 25 height 6
type textarea "null"
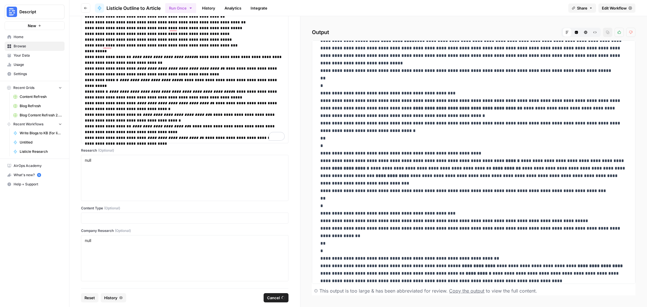
scroll to position [1486, 0]
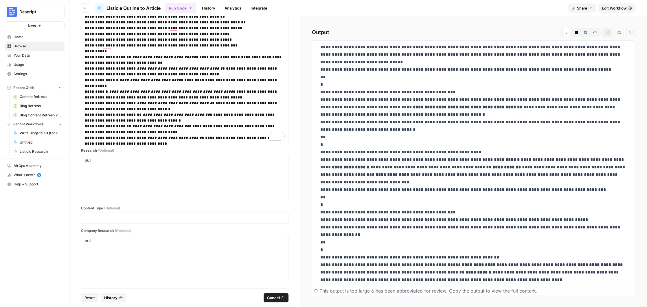
click at [42, 27] on button "New" at bounding box center [35, 25] width 60 height 9
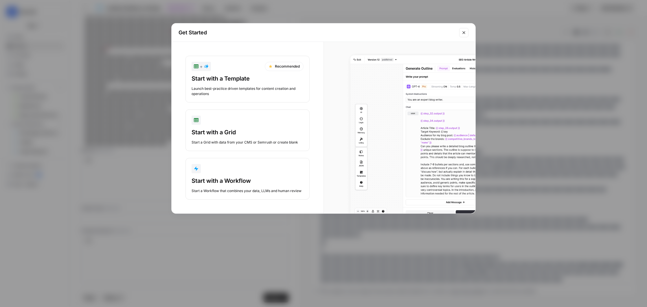
click at [281, 177] on div "Start with a Workflow" at bounding box center [247, 181] width 112 height 8
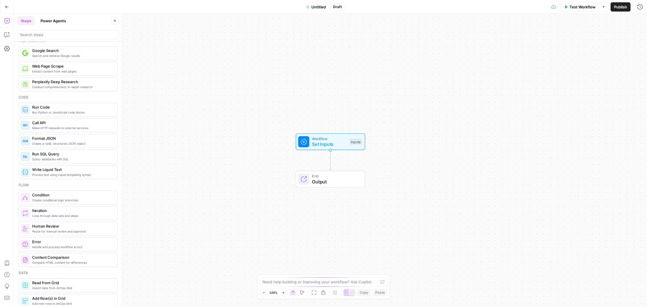
scroll to position [57, 0]
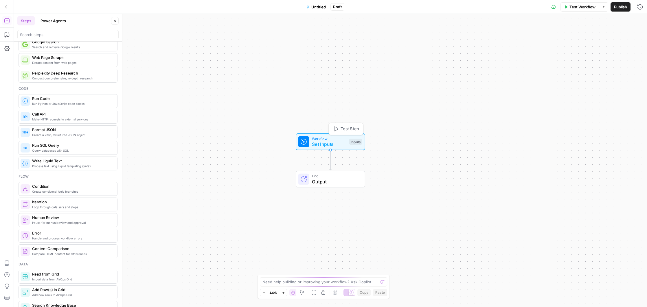
click at [317, 144] on span "Set Inputs" at bounding box center [329, 144] width 34 height 7
click at [600, 36] on button "Add Field" at bounding box center [584, 39] width 96 height 9
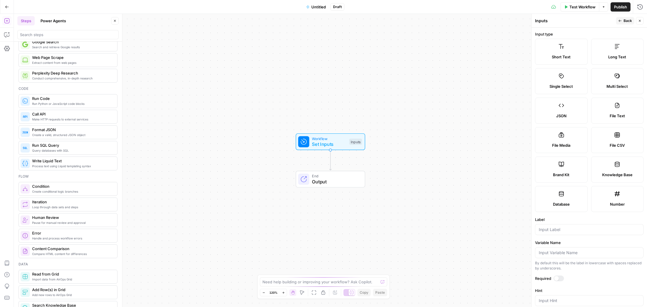
click at [611, 49] on label "Long Text" at bounding box center [617, 52] width 53 height 26
click at [563, 229] on input "Label" at bounding box center [589, 230] width 101 height 6
type input "C"
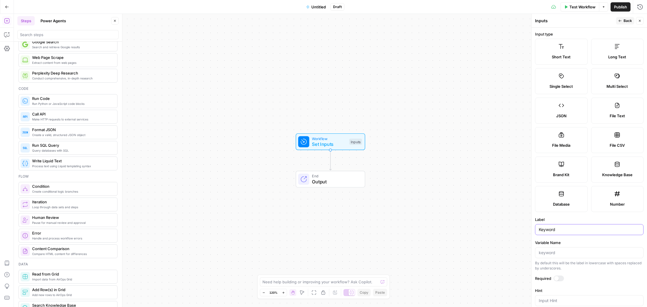
type input "Keyword"
click at [559, 46] on icon at bounding box center [561, 47] width 6 height 6
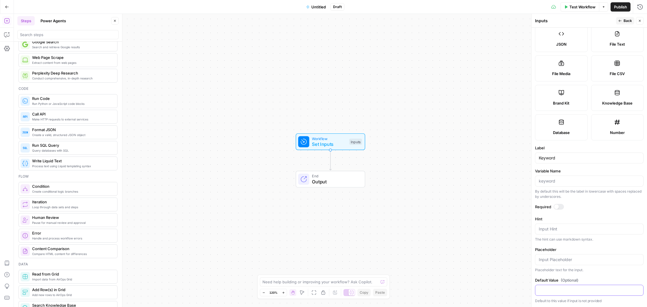
click at [607, 292] on input "Default Value (Optional)" at bounding box center [589, 291] width 101 height 6
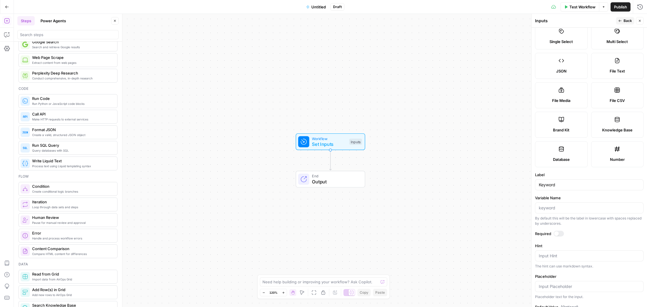
scroll to position [0, 0]
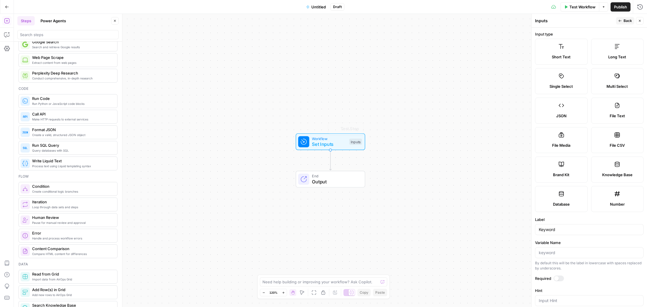
drag, startPoint x: 559, startPoint y: 46, endPoint x: 482, endPoint y: 108, distance: 99.3
click at [401, 146] on body "Descript New Home Browse Your Data Usage Settings Recent Grids Content Refresh …" at bounding box center [323, 153] width 647 height 307
click at [559, 58] on span "Short Text" at bounding box center [561, 57] width 19 height 6
click at [581, 46] on label "Short Text" at bounding box center [561, 52] width 53 height 26
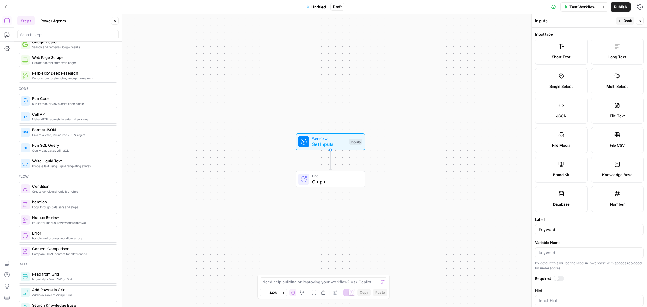
drag, startPoint x: 576, startPoint y: 48, endPoint x: 519, endPoint y: 54, distance: 57.6
click at [510, 56] on body "Descript New Home Browse Your Data Usage Settings Recent Grids Content Refresh …" at bounding box center [323, 153] width 647 height 307
click at [632, 21] on button "Back" at bounding box center [625, 21] width 18 height 8
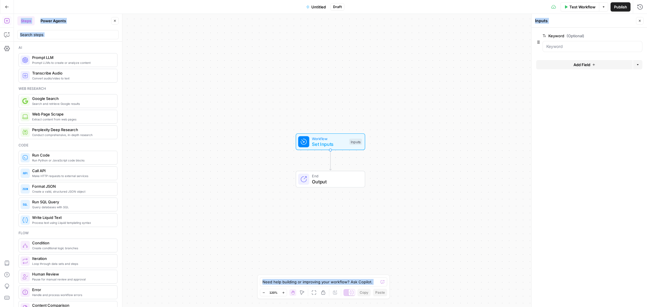
scroll to position [57, 0]
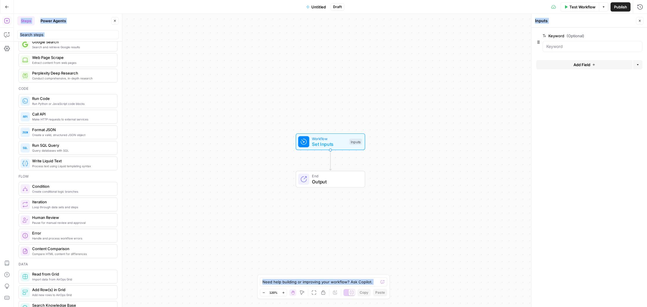
click at [594, 64] on icon "button" at bounding box center [593, 64] width 3 height 3
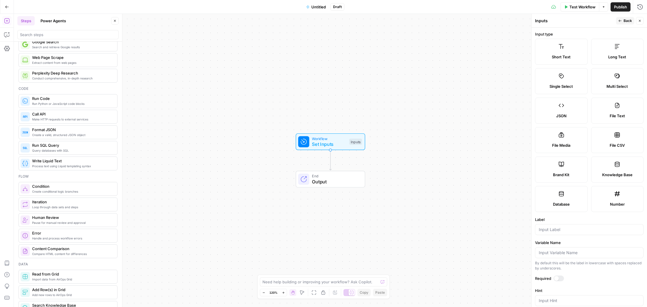
click at [564, 168] on label "Brand Kit" at bounding box center [561, 170] width 53 height 26
click at [560, 228] on input "Label" at bounding box center [589, 230] width 101 height 6
type input "brandkit"
click at [623, 16] on header "Inputs Back Close" at bounding box center [588, 21] width 115 height 14
click at [623, 20] on button "Back" at bounding box center [625, 21] width 18 height 8
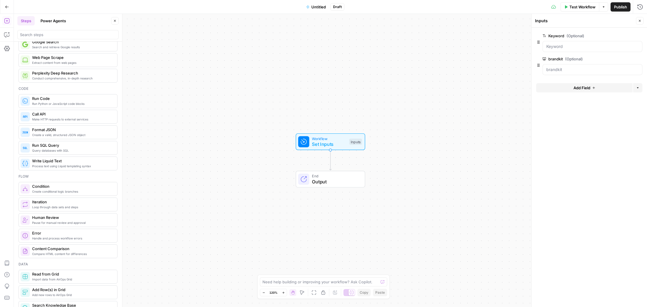
click at [592, 89] on icon "button" at bounding box center [593, 87] width 3 height 3
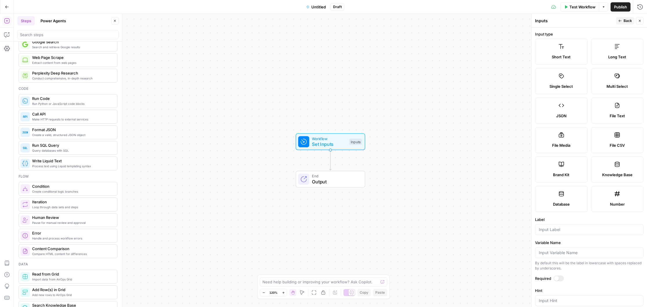
click at [613, 57] on span "Long Text" at bounding box center [617, 57] width 18 height 6
click at [574, 231] on input "Label" at bounding box center [589, 230] width 101 height 6
type input "brief"
click at [624, 21] on span "Back" at bounding box center [627, 20] width 8 height 5
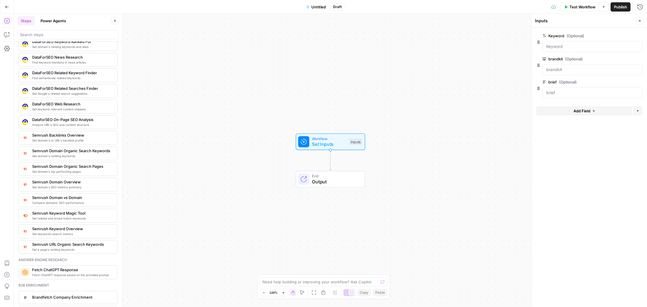
scroll to position [570, 0]
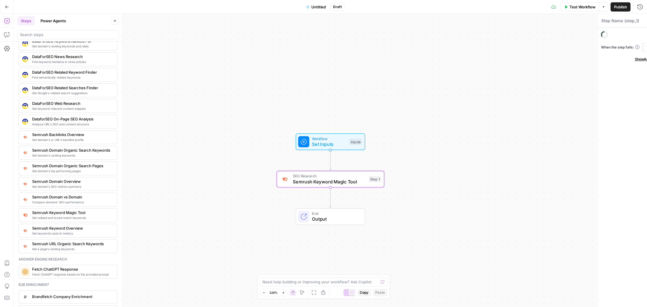
type textarea "Semrush Keyword Magic Tool"
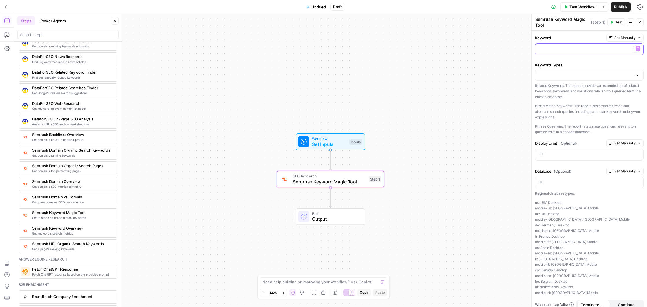
click at [584, 48] on p "To enrich screen reader interactions, please activate Accessibility in Grammarl…" at bounding box center [589, 49] width 101 height 6
click at [620, 76] on input "Keyword Types" at bounding box center [586, 75] width 94 height 6
click at [624, 93] on span "Broad Match Keywords" at bounding box center [588, 96] width 96 height 6
type input "Broad Match Keywords"
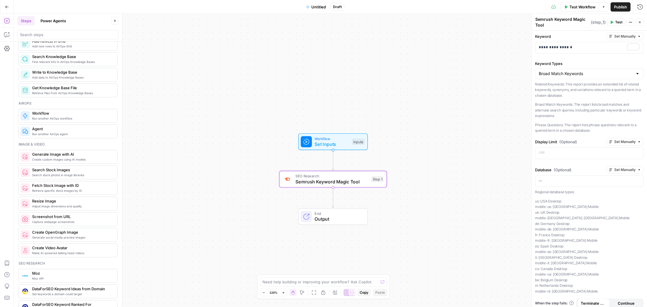
scroll to position [0, 0]
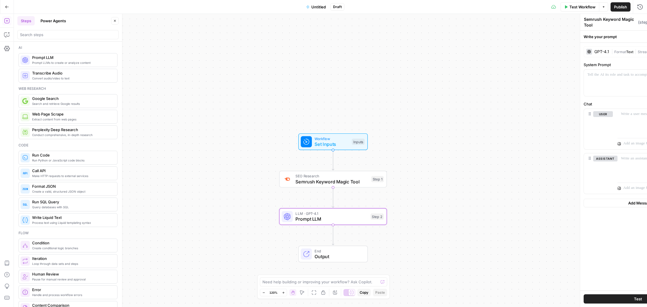
type textarea "Prompt LLM"
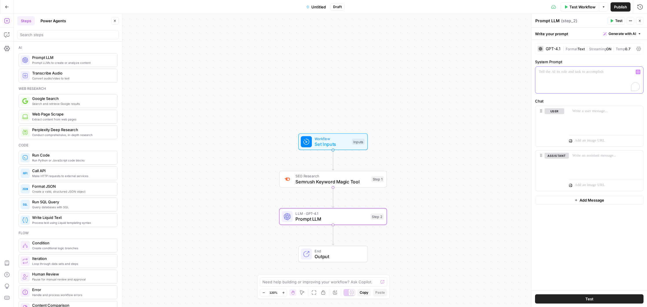
click at [580, 75] on p "To enrich screen reader interactions, please activate Accessibility in Grammarl…" at bounding box center [589, 72] width 101 height 6
click at [639, 71] on icon "button" at bounding box center [637, 72] width 3 height 3
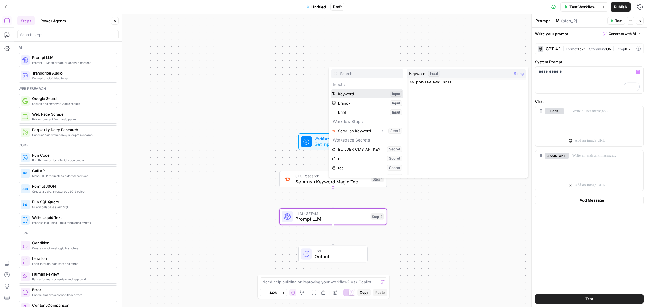
click at [369, 97] on button "Select variable Keyword" at bounding box center [367, 93] width 72 height 9
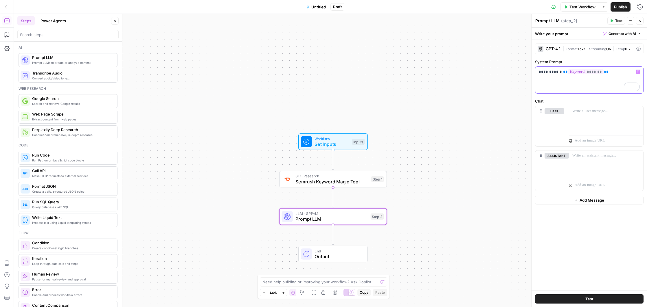
click at [637, 71] on icon "button" at bounding box center [637, 72] width 3 height 3
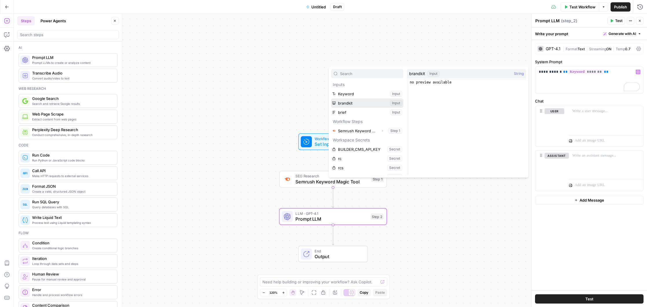
drag, startPoint x: 353, startPoint y: 102, endPoint x: 566, endPoint y: 82, distance: 213.6
click at [353, 102] on button "Select variable brandkit" at bounding box center [367, 103] width 72 height 9
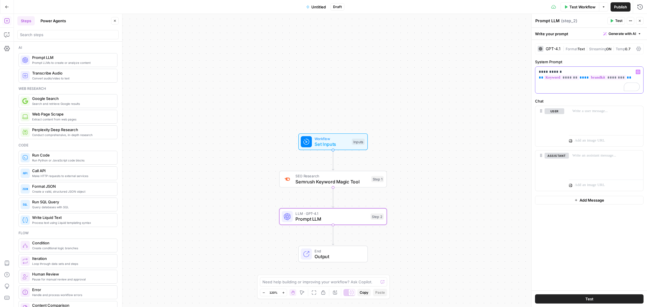
click at [636, 71] on icon "button" at bounding box center [637, 72] width 3 height 3
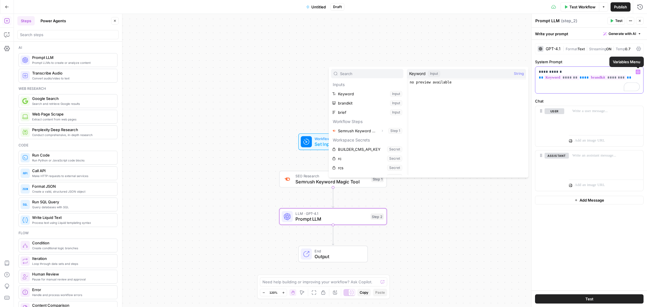
click at [608, 80] on p "**********" at bounding box center [589, 75] width 101 height 12
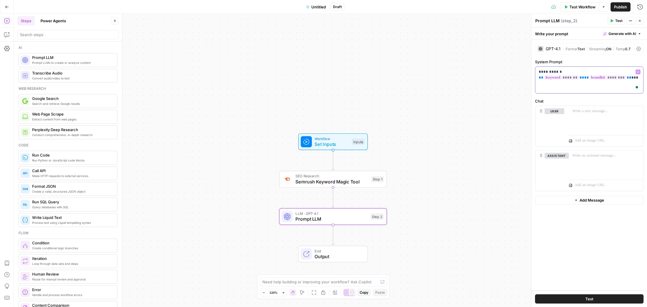
click at [637, 73] on button "Variables Menu" at bounding box center [637, 72] width 5 height 5
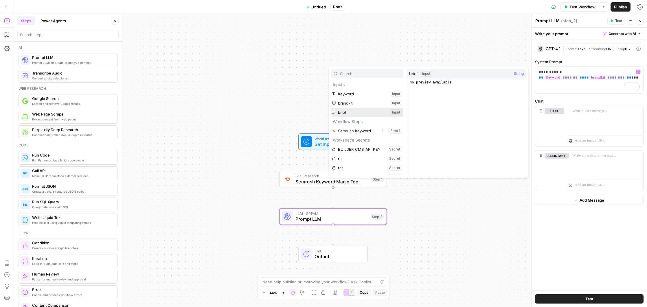
click at [366, 113] on button "Select variable brief" at bounding box center [367, 112] width 72 height 9
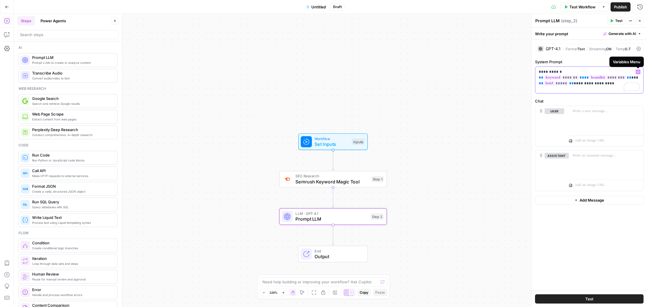
click at [638, 72] on icon "button" at bounding box center [637, 72] width 3 height 3
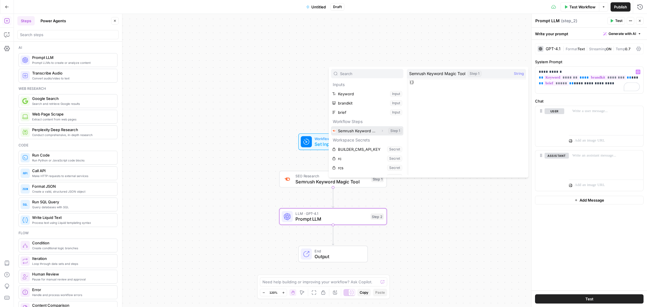
click at [373, 130] on button "Select variable Semrush Keyword Magic Tool" at bounding box center [367, 130] width 72 height 9
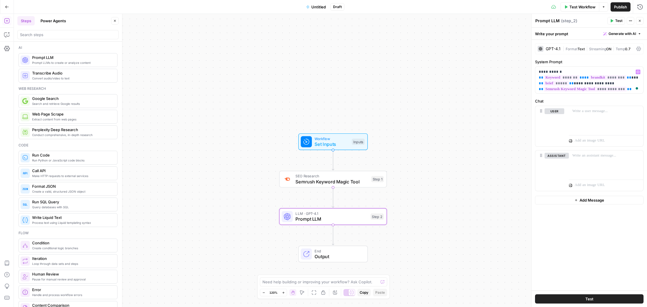
click at [55, 22] on button "Power Agents" at bounding box center [53, 20] width 32 height 9
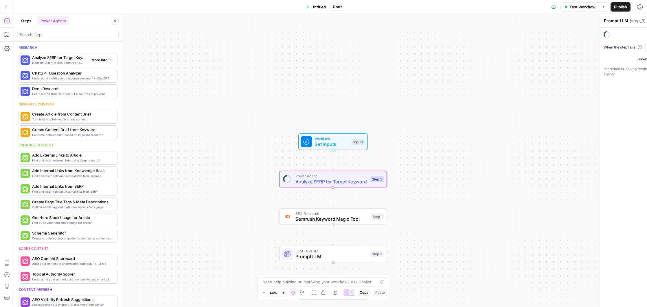
type textarea "Analyze SERP for Target Keyword"
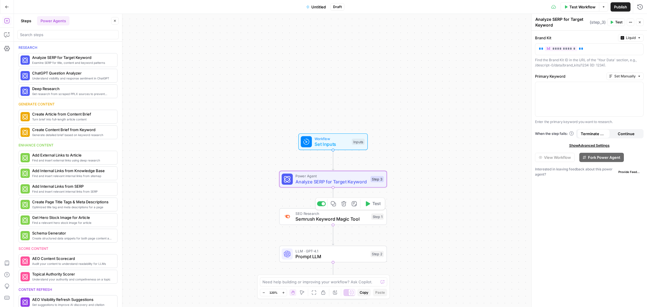
click at [355, 217] on span "Semrush Keyword Magic Tool" at bounding box center [331, 219] width 73 height 7
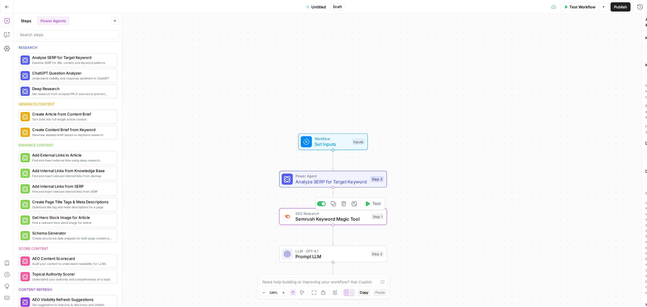
type textarea "Semrush Keyword Magic Tool"
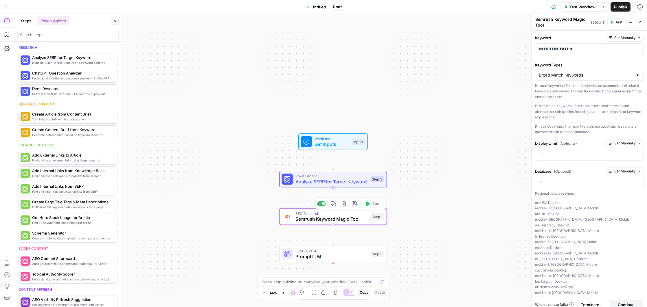
click at [341, 203] on icon "button" at bounding box center [343, 203] width 5 height 5
click at [309, 75] on span "Delete Step" at bounding box center [307, 74] width 23 height 6
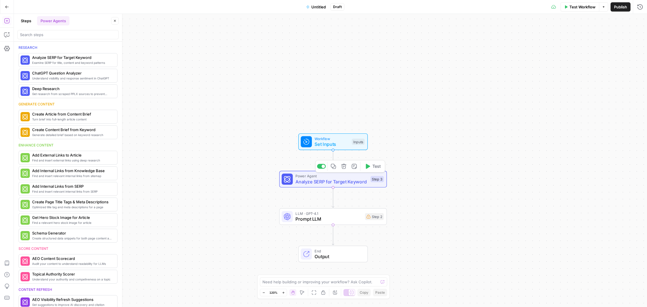
click at [331, 180] on span "Analyze SERP for Target Keyword" at bounding box center [331, 181] width 72 height 7
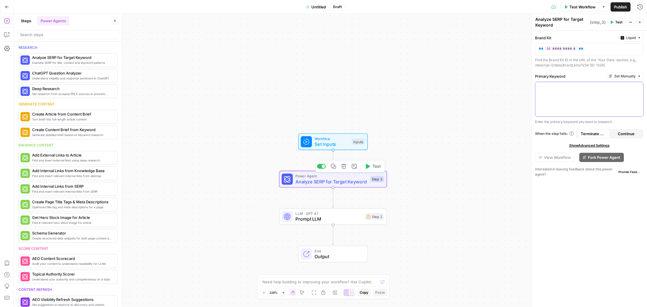
click at [590, 86] on p at bounding box center [589, 87] width 101 height 6
click at [639, 87] on button "Variables Menu" at bounding box center [637, 87] width 5 height 5
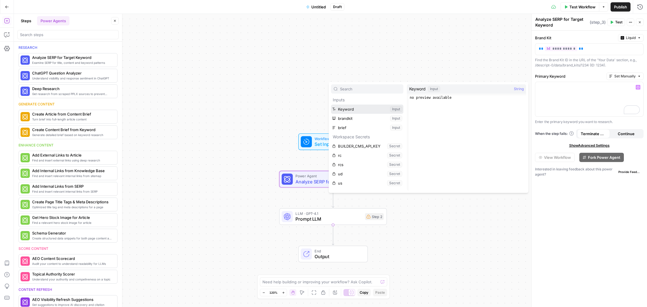
click at [362, 112] on button "Select variable Keyword" at bounding box center [367, 109] width 72 height 9
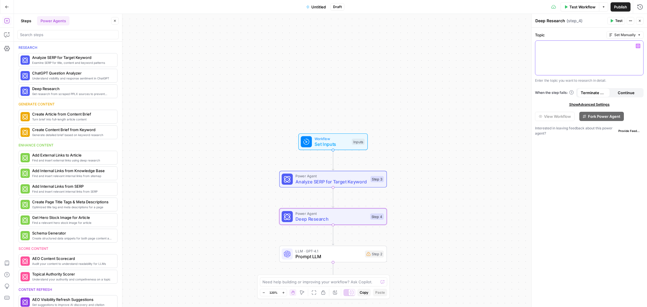
click at [564, 48] on p at bounding box center [589, 46] width 101 height 6
click at [637, 45] on icon "button" at bounding box center [637, 46] width 3 height 3
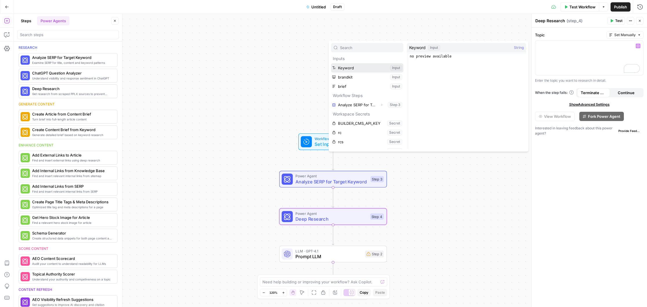
click at [354, 67] on button "Select variable Keyword" at bounding box center [367, 67] width 72 height 9
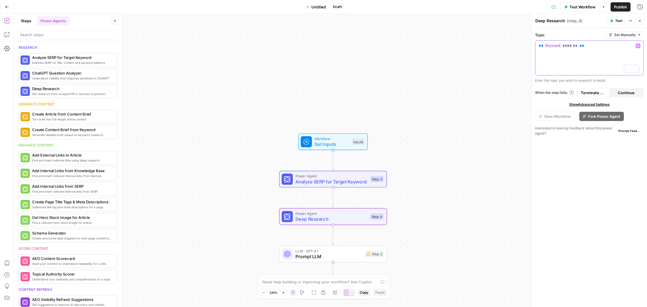
click at [639, 45] on icon "button" at bounding box center [637, 46] width 3 height 3
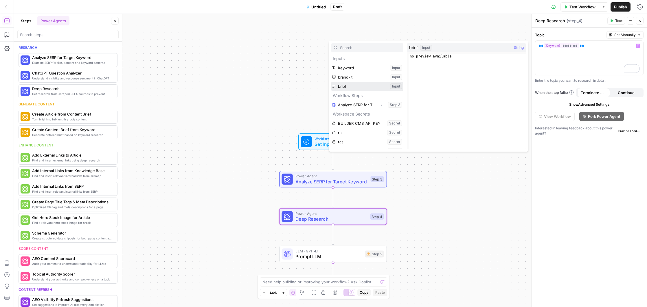
click at [337, 86] on button "Select variable brief" at bounding box center [367, 86] width 72 height 9
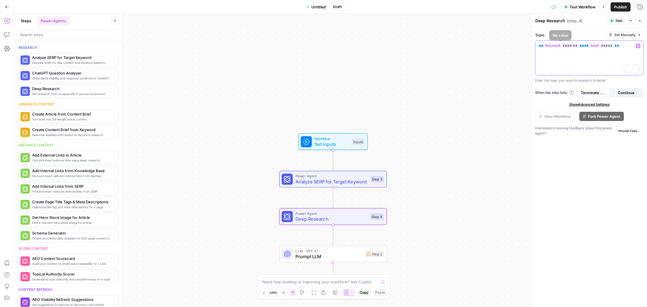
drag, startPoint x: 619, startPoint y: 46, endPoint x: 528, endPoint y: 46, distance: 90.8
click at [528, 46] on body "Descript New Home Browse Your Data Usage Settings Recent Grids Content Refresh …" at bounding box center [323, 153] width 647 height 307
drag, startPoint x: 602, startPoint y: 46, endPoint x: 532, endPoint y: 43, distance: 69.5
click at [532, 43] on div "Deep Research Deep Research ( step_4 ) Test Actions Close Topic Set Manually **…" at bounding box center [589, 161] width 116 height 294
click at [638, 45] on icon "button" at bounding box center [637, 46] width 3 height 3
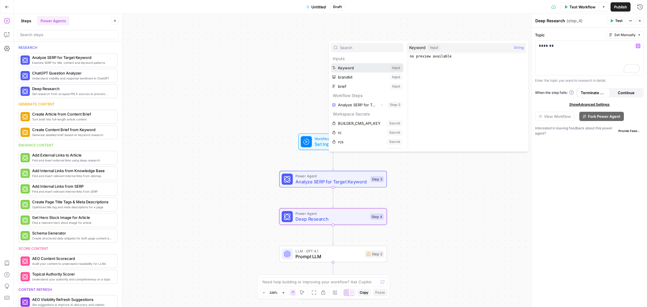
click at [366, 70] on button "Select variable Keyword" at bounding box center [367, 67] width 72 height 9
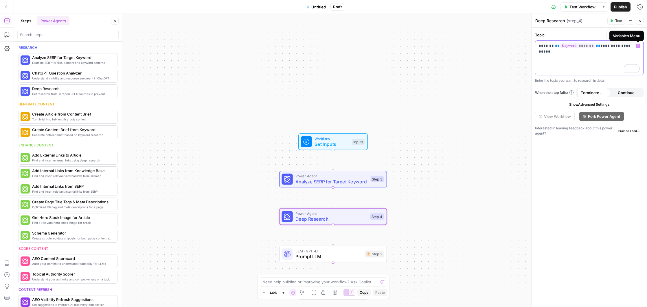
click at [637, 46] on icon "button" at bounding box center [637, 46] width 3 height 3
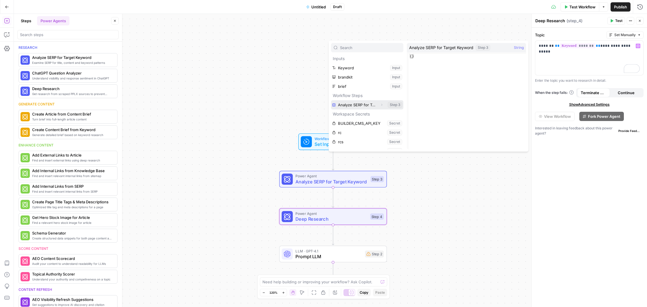
click at [369, 107] on button "Select variable Analyze SERP for Target Keyword" at bounding box center [367, 104] width 72 height 9
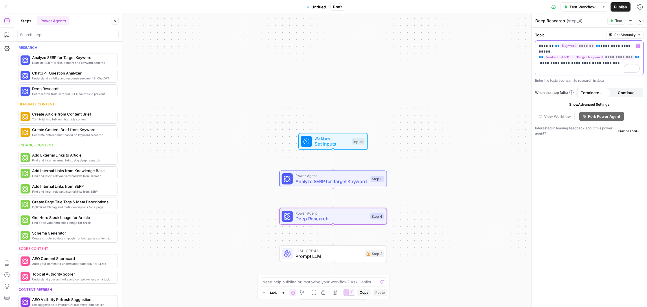
click at [637, 46] on icon "button" at bounding box center [637, 46] width 3 height 3
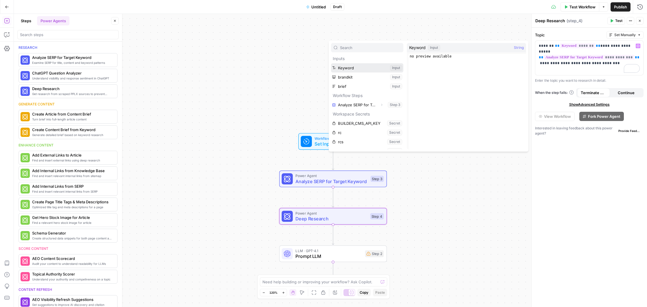
click at [352, 67] on button "Select variable Keyword" at bounding box center [367, 67] width 72 height 9
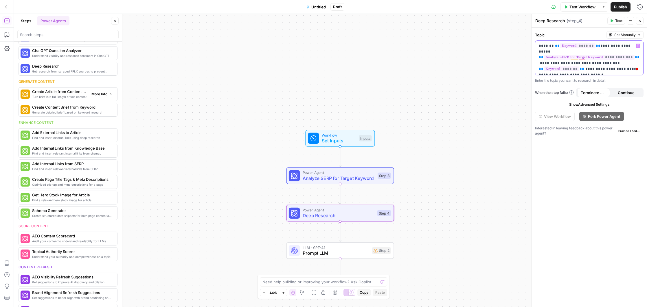
scroll to position [24, 0]
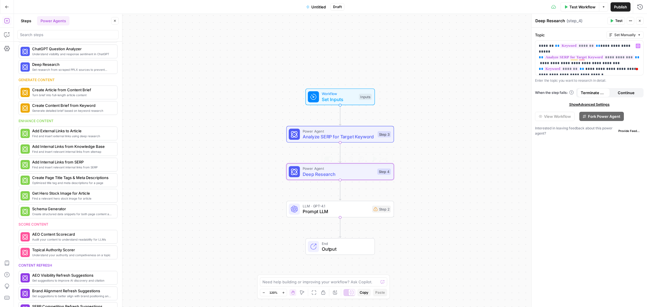
click at [342, 214] on span "Prompt LLM" at bounding box center [336, 211] width 67 height 7
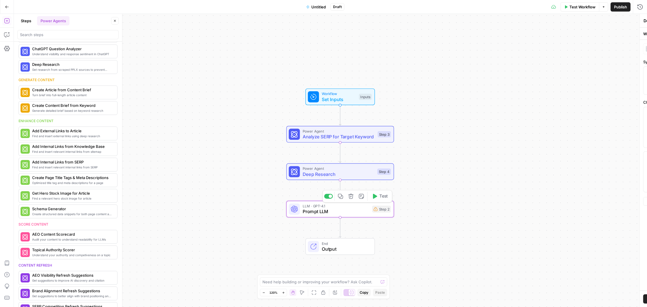
type textarea "Prompt LLM"
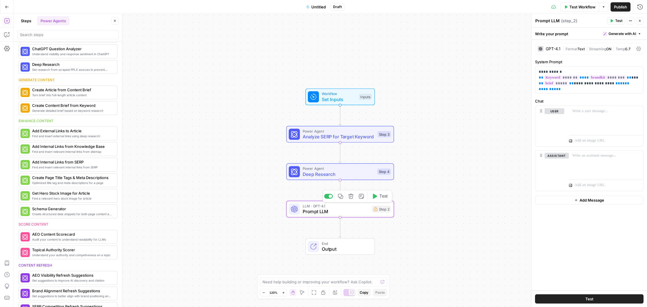
click at [351, 198] on icon "button" at bounding box center [350, 196] width 5 height 5
click at [303, 69] on button "Delete Step" at bounding box center [308, 74] width 30 height 10
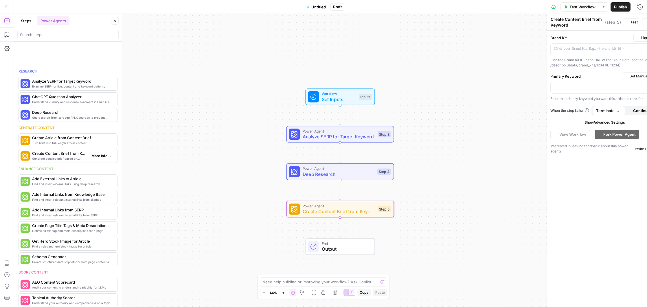
scroll to position [72, 0]
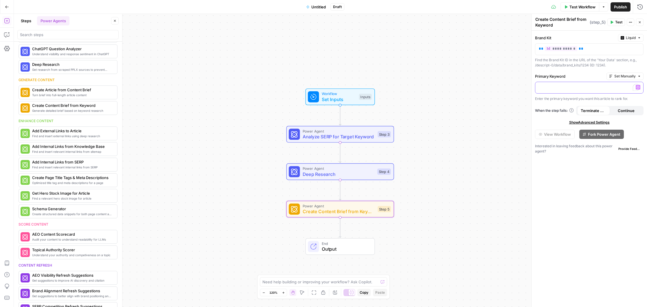
click at [565, 90] on p "To enrich screen reader interactions, please activate Accessibility in Grammarl…" at bounding box center [589, 87] width 101 height 6
click at [637, 88] on icon "button" at bounding box center [637, 87] width 3 height 3
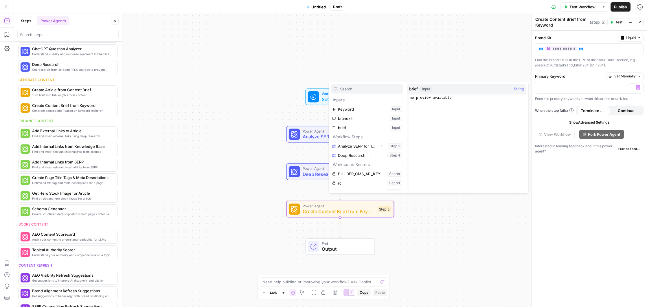
click at [504, 69] on div "Workflow Set Inputs Inputs Power Agent Analyze SERP for Target Keyword Step 3 P…" at bounding box center [330, 161] width 633 height 294
click at [479, 221] on div "Workflow Set Inputs Inputs Power Agent Analyze SERP for Target Keyword Step 3 P…" at bounding box center [330, 161] width 633 height 294
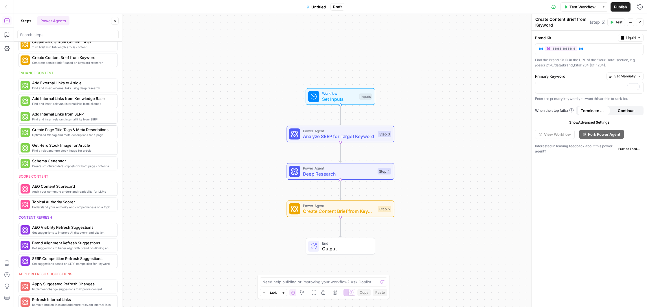
scroll to position [24, 0]
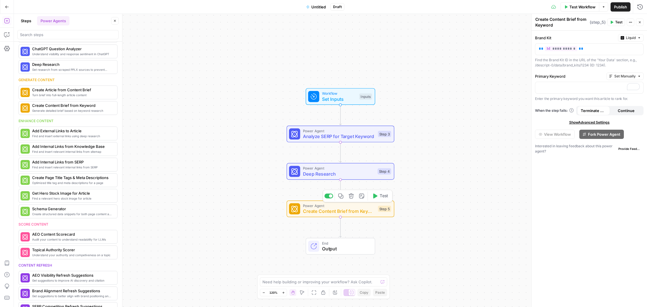
click at [351, 196] on icon "button" at bounding box center [350, 196] width 5 height 5
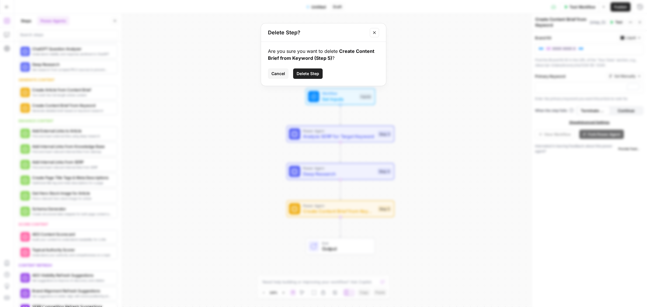
click at [309, 72] on span "Delete Step" at bounding box center [307, 74] width 23 height 6
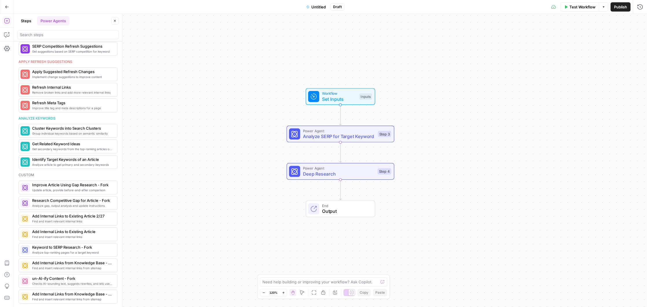
scroll to position [0, 0]
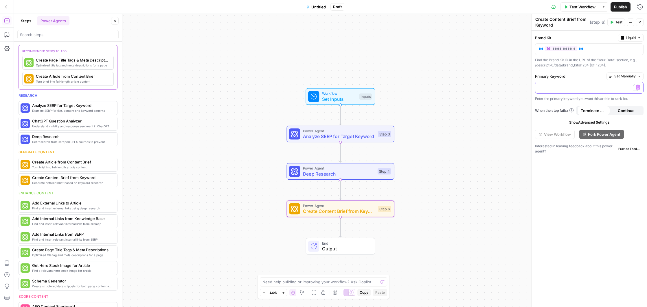
click at [567, 86] on p "To enrich screen reader interactions, please activate Accessibility in Grammarl…" at bounding box center [589, 87] width 101 height 6
click at [637, 86] on icon "button" at bounding box center [637, 87] width 3 height 3
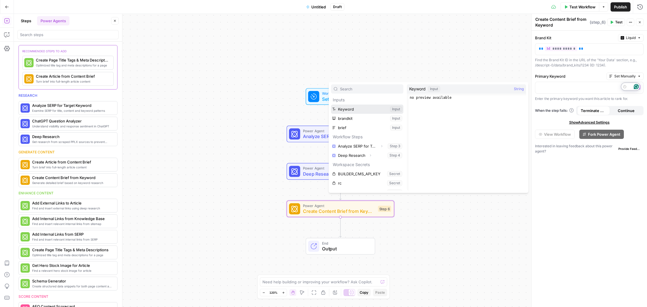
click at [351, 111] on button "Select variable Keyword" at bounding box center [367, 109] width 72 height 9
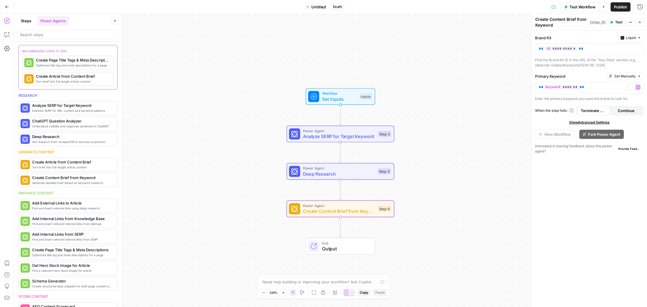
click at [622, 78] on span "Set Manually" at bounding box center [624, 76] width 21 height 5
click at [598, 75] on label "Primary Keyword" at bounding box center [569, 76] width 69 height 6
click at [573, 8] on span "Test Workflow" at bounding box center [582, 7] width 26 height 6
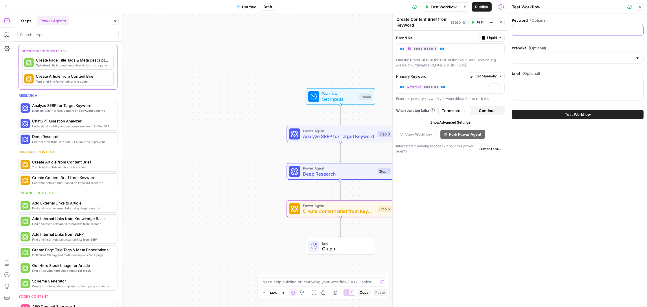
click at [563, 30] on input "Keyword (Optional)" at bounding box center [577, 30] width 124 height 6
type input "AI image generator"
click at [546, 56] on input "brandkit (Optional)" at bounding box center [573, 58] width 117 height 6
click at [537, 74] on span "Descript" at bounding box center [576, 73] width 119 height 6
type input "Descript"
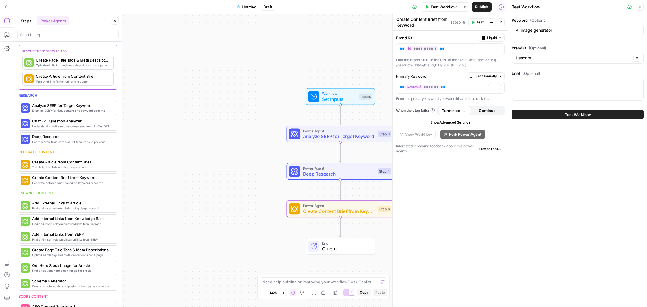
click at [574, 115] on span "Test Workflow" at bounding box center [578, 115] width 26 height 6
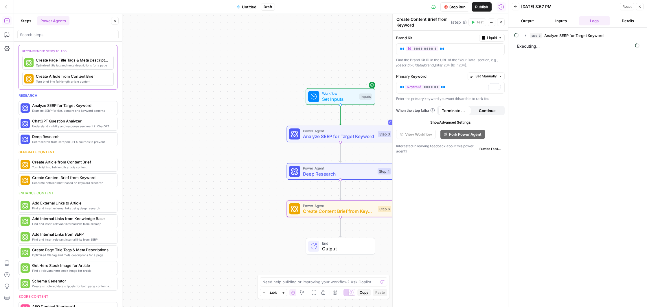
click at [448, 8] on button "Stop Run" at bounding box center [454, 6] width 29 height 9
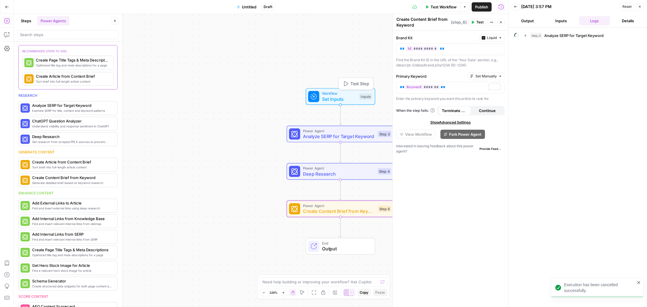
click at [331, 97] on span "Set Inputs" at bounding box center [339, 99] width 34 height 7
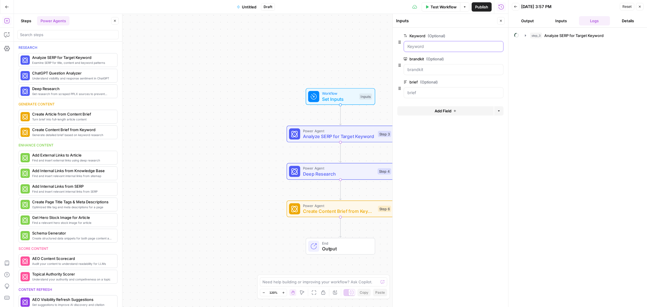
click at [423, 46] on input "Keyword (Optional)" at bounding box center [453, 47] width 92 height 6
click at [502, 21] on button "Close" at bounding box center [501, 21] width 8 height 8
click at [641, 5] on icon "button" at bounding box center [639, 6] width 3 height 3
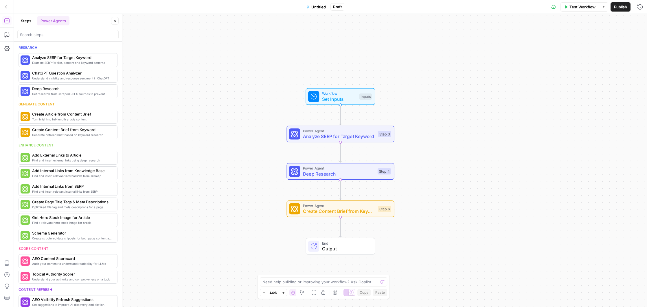
click at [340, 95] on span "Workflow" at bounding box center [339, 93] width 34 height 5
click at [565, 47] on input "Keyword (Optional)" at bounding box center [592, 47] width 92 height 6
click at [575, 6] on span "Test Workflow" at bounding box center [582, 7] width 26 height 6
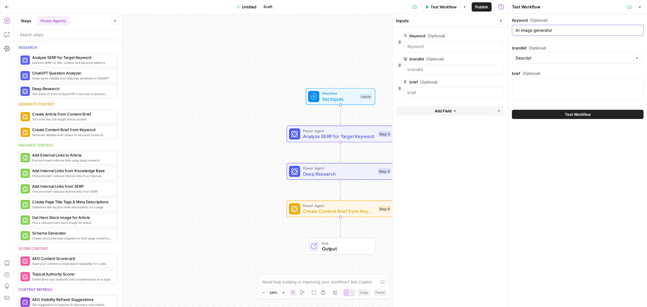
click at [557, 32] on input "AI image generator" at bounding box center [577, 30] width 124 height 6
type input "AI video maker"
click at [584, 113] on span "Test Workflow" at bounding box center [578, 115] width 26 height 6
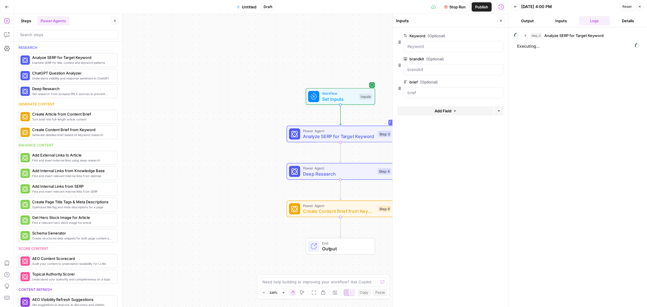
click at [23, 21] on button "Steps" at bounding box center [25, 20] width 17 height 9
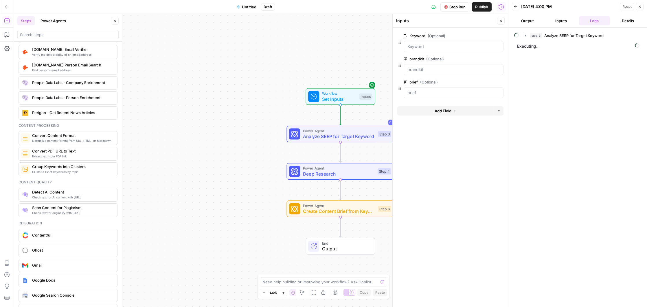
scroll to position [933, 0]
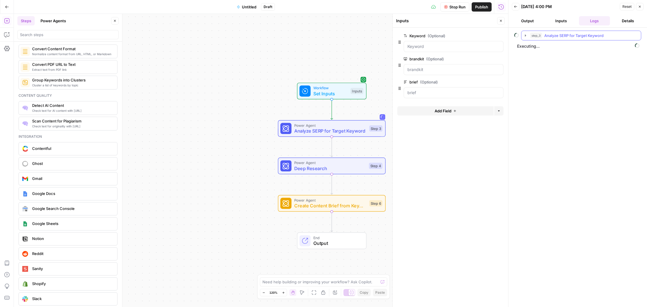
click at [526, 37] on icon "button" at bounding box center [525, 35] width 5 height 5
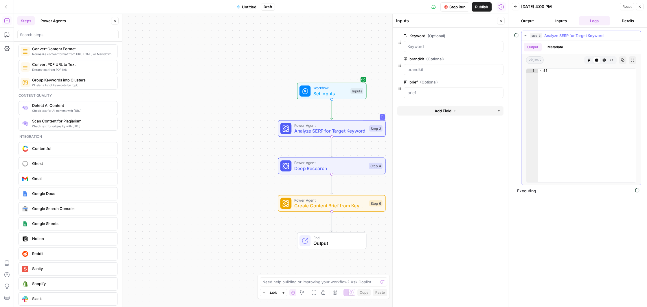
click at [526, 37] on icon "button" at bounding box center [525, 35] width 5 height 5
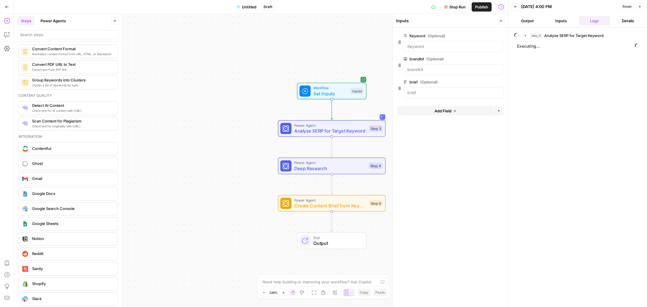
click at [456, 5] on span "Stop Run" at bounding box center [457, 7] width 16 height 6
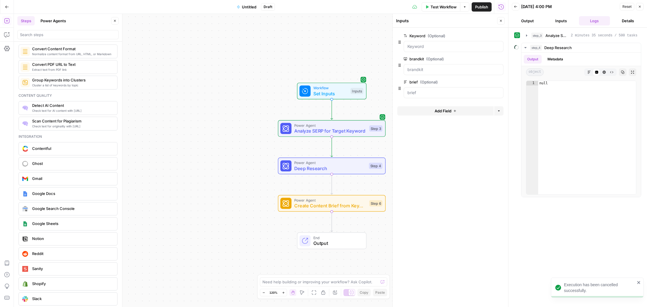
click at [641, 6] on icon "button" at bounding box center [639, 6] width 3 height 3
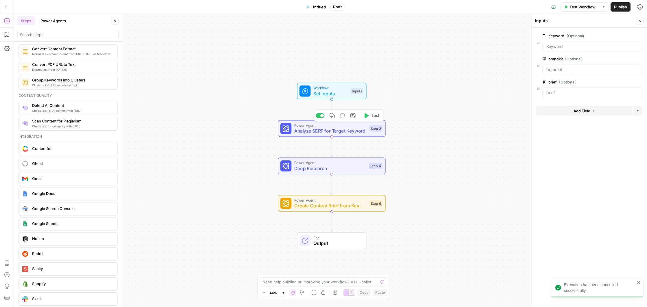
click at [342, 117] on icon "button" at bounding box center [342, 115] width 5 height 5
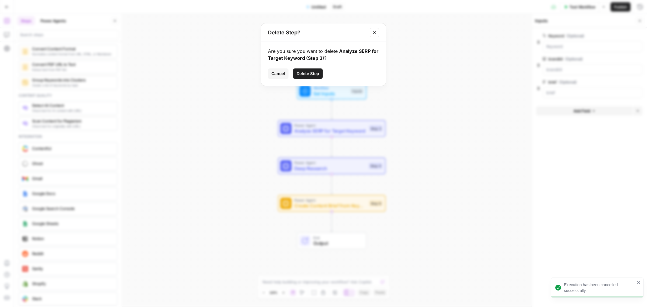
click at [304, 75] on span "Delete Step" at bounding box center [307, 74] width 23 height 6
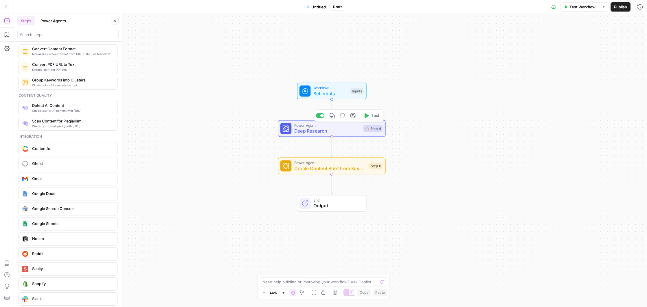
click at [341, 117] on icon "button" at bounding box center [342, 115] width 5 height 5
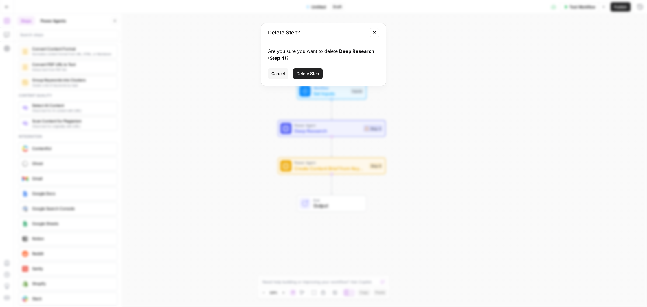
click at [311, 70] on button "Delete Step" at bounding box center [308, 74] width 30 height 10
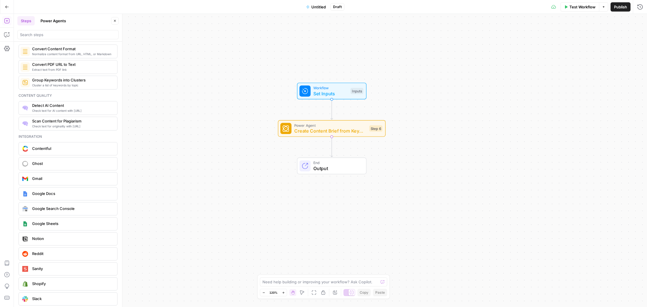
click at [9, 9] on button "Go Back" at bounding box center [7, 7] width 10 height 10
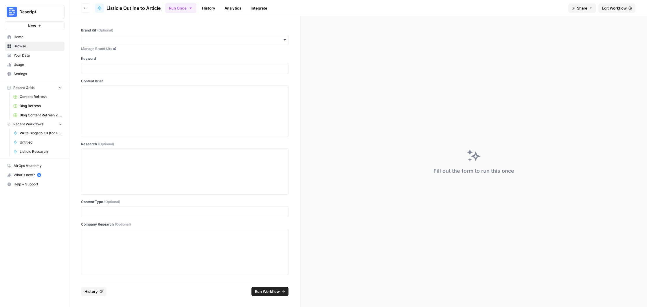
click at [81, 9] on button "Go back" at bounding box center [85, 7] width 9 height 9
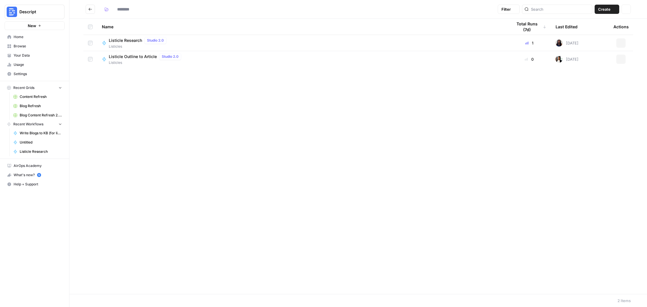
type input "*********"
click at [90, 10] on icon "Go back" at bounding box center [90, 9] width 4 height 4
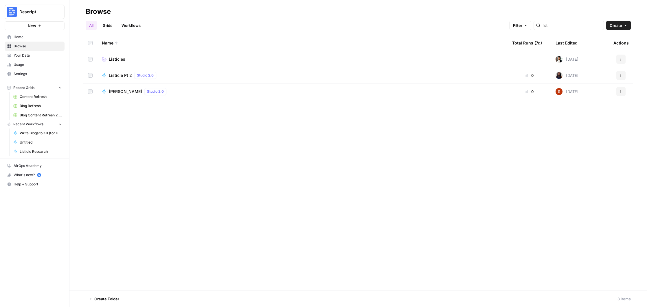
click at [38, 25] on icon "button" at bounding box center [39, 25] width 3 height 3
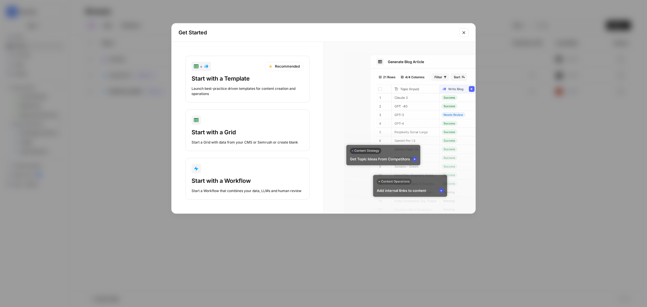
click at [242, 75] on div "Start with a Template" at bounding box center [247, 79] width 112 height 8
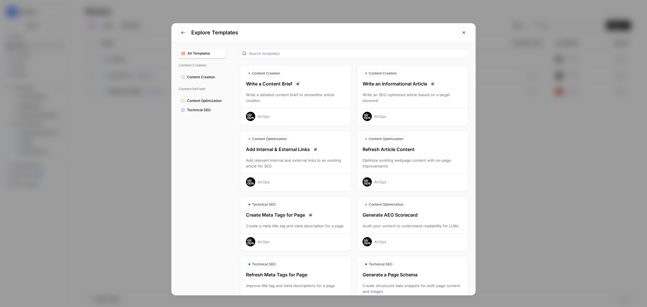
click at [279, 92] on div "Write a detailed content brief to streamline article creation" at bounding box center [295, 98] width 111 height 12
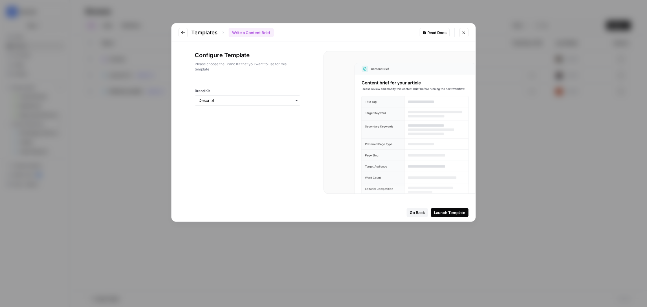
click at [455, 211] on div "Launch Template" at bounding box center [449, 213] width 31 height 6
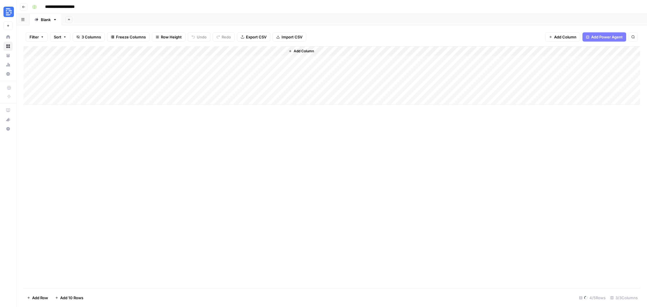
click at [69, 60] on div "Add Column" at bounding box center [331, 75] width 616 height 58
click at [82, 60] on div "Add Column" at bounding box center [331, 75] width 616 height 58
click at [57, 92] on div "Add Column" at bounding box center [331, 70] width 616 height 49
click at [77, 92] on textarea at bounding box center [89, 90] width 93 height 8
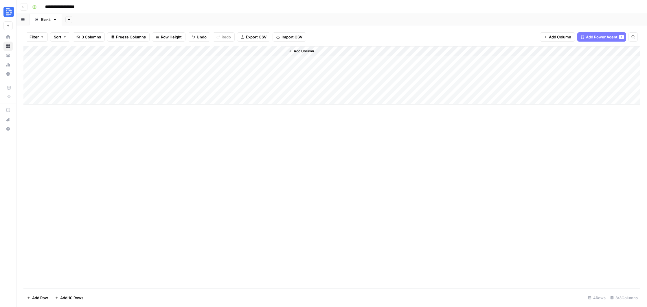
click at [550, 38] on span "Add Column" at bounding box center [560, 37] width 22 height 6
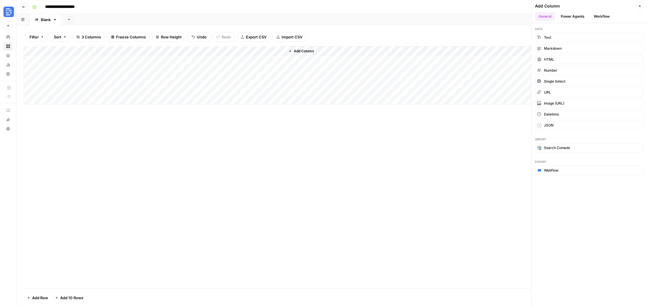
click at [574, 18] on button "Power Agents" at bounding box center [572, 16] width 31 height 9
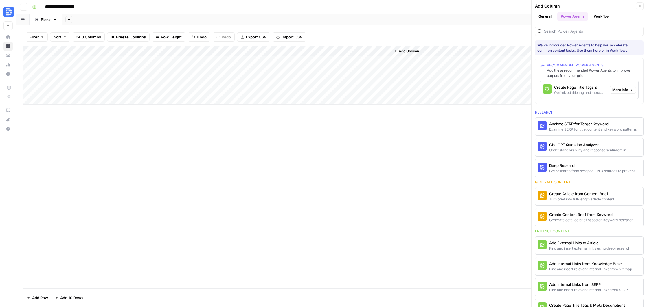
click at [585, 89] on div "Create Page Title Tags & Meta Descriptions" at bounding box center [579, 87] width 51 height 6
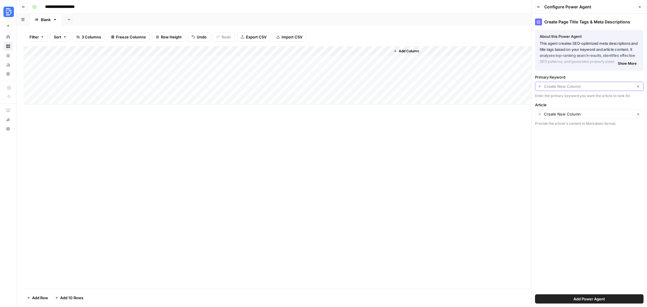
click at [588, 88] on input "Primary Keyword" at bounding box center [588, 87] width 89 height 6
type input "Create New Column"
click at [598, 75] on label "Primary Keyword" at bounding box center [589, 77] width 108 height 6
click at [598, 84] on input "Create New Column" at bounding box center [588, 87] width 89 height 6
type input "Create New Column"
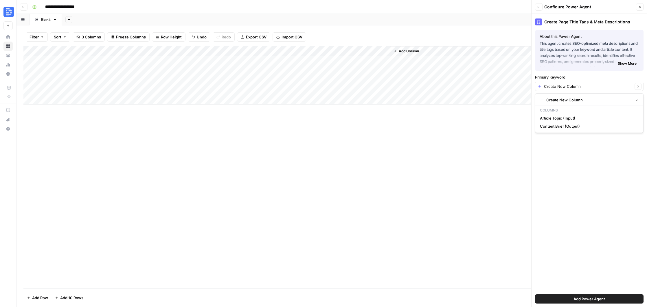
click at [600, 77] on label "Primary Keyword" at bounding box center [589, 77] width 108 height 6
click at [600, 84] on input "Create New Column" at bounding box center [588, 87] width 89 height 6
click at [594, 89] on input "Primary Keyword" at bounding box center [588, 87] width 89 height 6
click at [588, 118] on span "Article Topic (Input)" at bounding box center [588, 118] width 96 height 6
type input "Article Topic (Input)"
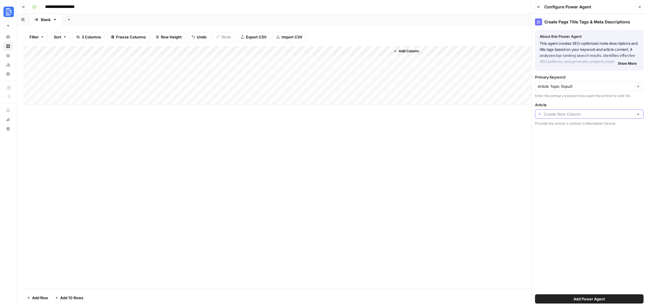
click at [589, 117] on input "Article" at bounding box center [588, 114] width 89 height 6
click at [565, 157] on span "Content Brief (Output)" at bounding box center [588, 155] width 96 height 6
type input "Content Brief (Output)"
click at [587, 297] on span "Add Power Agent" at bounding box center [589, 299] width 32 height 6
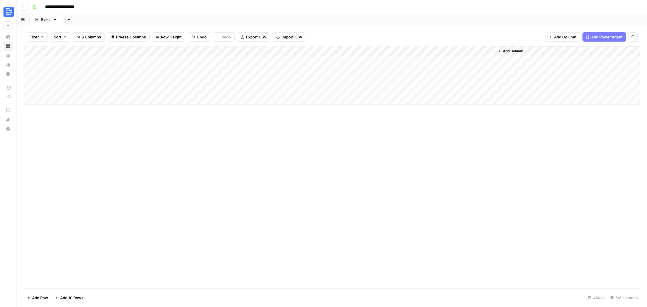
click at [512, 49] on span "Add Column" at bounding box center [513, 51] width 20 height 5
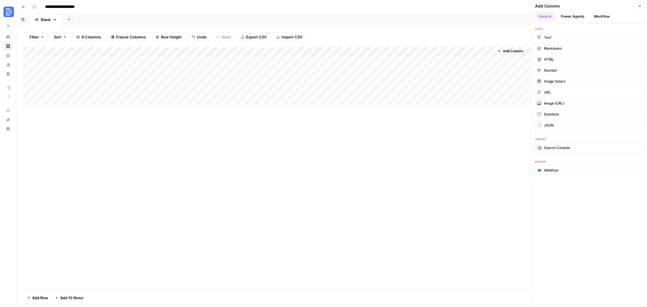
click at [576, 17] on button "Power Agents" at bounding box center [572, 16] width 31 height 9
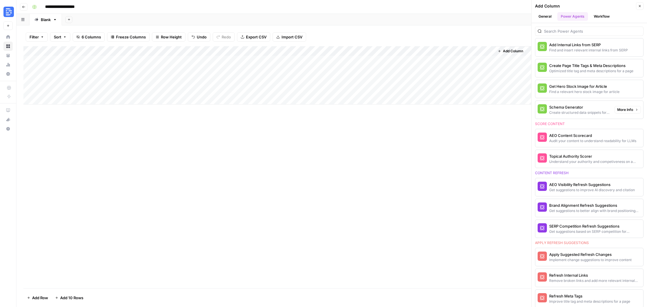
scroll to position [190, 0]
click at [593, 137] on div "AEO Content Scorecard" at bounding box center [579, 135] width 61 height 6
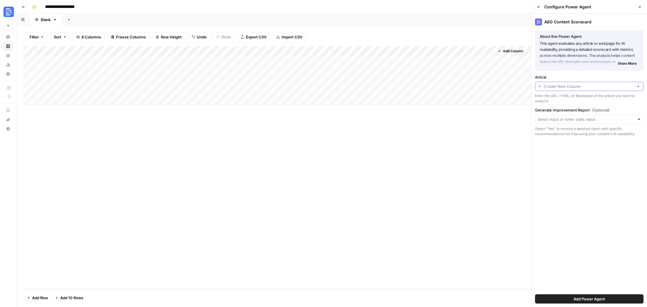
click at [590, 88] on input "Article" at bounding box center [588, 87] width 89 height 6
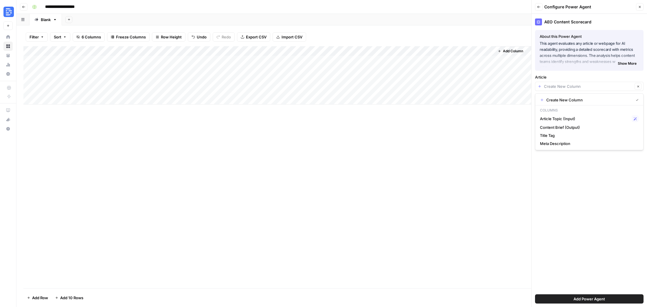
type input "Create New Column"
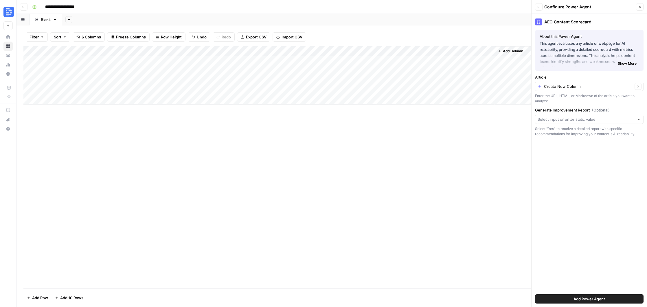
click at [611, 219] on div "AEO Content Scorecard About this Power Agent This agent evaluates any article o…" at bounding box center [588, 161] width 115 height 294
click at [593, 122] on div at bounding box center [589, 119] width 108 height 9
click at [584, 151] on span "Yes" at bounding box center [588, 151] width 96 height 6
type input "Yes"
click at [607, 301] on button "Add Power Agent" at bounding box center [589, 299] width 108 height 9
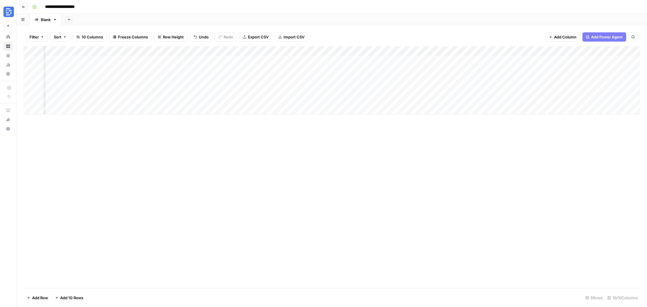
scroll to position [0, 0]
drag, startPoint x: 117, startPoint y: 125, endPoint x: 128, endPoint y: 158, distance: 35.3
click at [102, 126] on div "Add Column" at bounding box center [331, 167] width 616 height 242
click at [148, 169] on div "Add Column" at bounding box center [331, 167] width 616 height 242
click at [83, 92] on div "Add Column" at bounding box center [331, 85] width 616 height 78
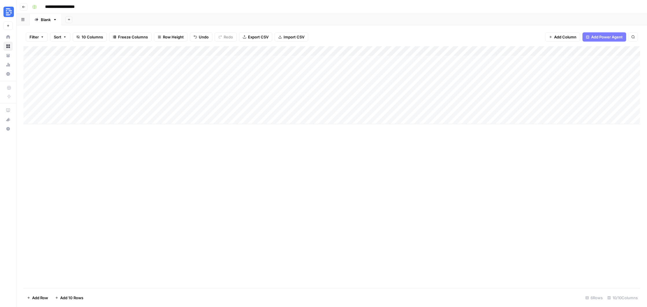
click at [83, 92] on div "Add Column" at bounding box center [331, 85] width 616 height 78
type textarea "**********"
click at [265, 185] on div "Add Column" at bounding box center [331, 167] width 616 height 242
click at [126, 91] on div "Add Column" at bounding box center [331, 85] width 616 height 78
click at [558, 34] on span "Add Column" at bounding box center [565, 37] width 22 height 6
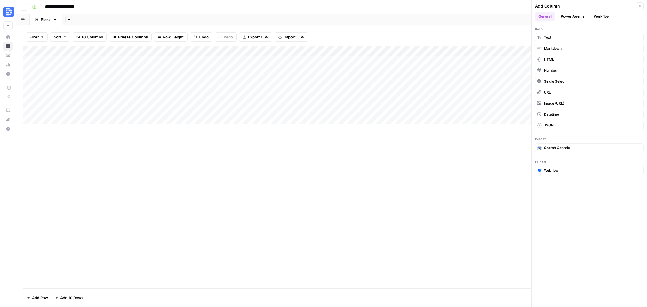
click at [565, 15] on button "Power Agents" at bounding box center [572, 16] width 31 height 9
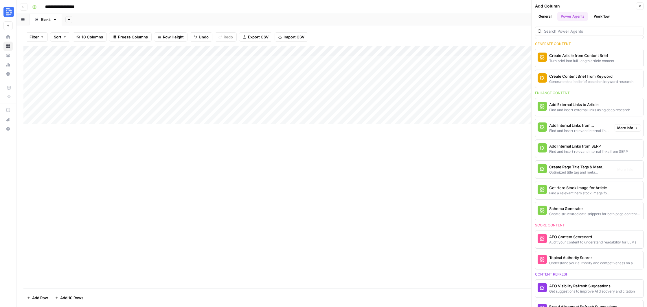
scroll to position [438, 0]
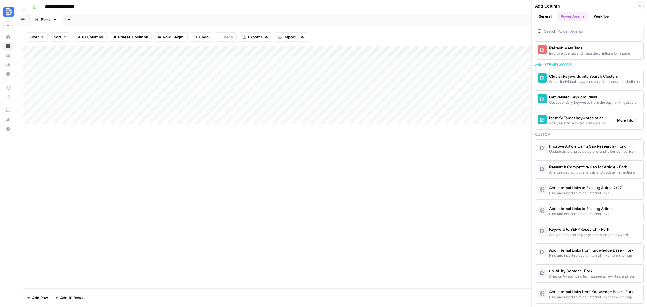
click at [596, 120] on div "Identify Target Keywords of an Article" at bounding box center [579, 118] width 61 height 6
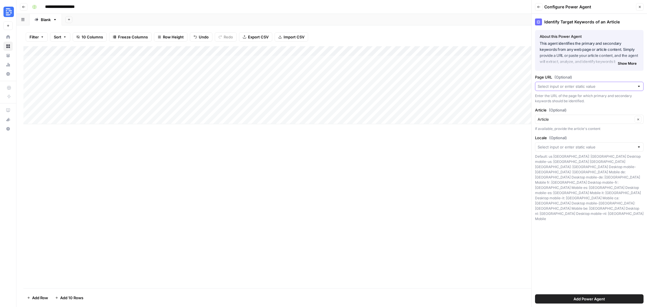
click at [583, 87] on input "Page URL (Optional)" at bounding box center [585, 87] width 97 height 6
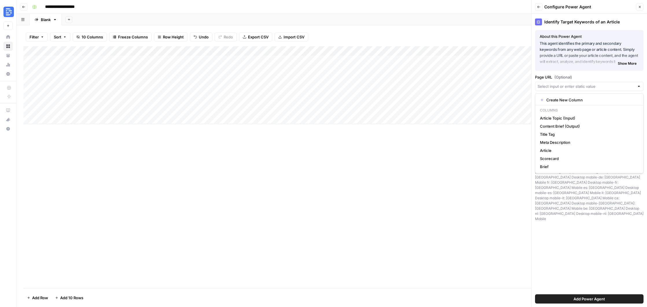
click at [597, 80] on div "Page URL (Optional) Enter the URL of the page for which primary and secondary k…" at bounding box center [589, 89] width 108 height 30
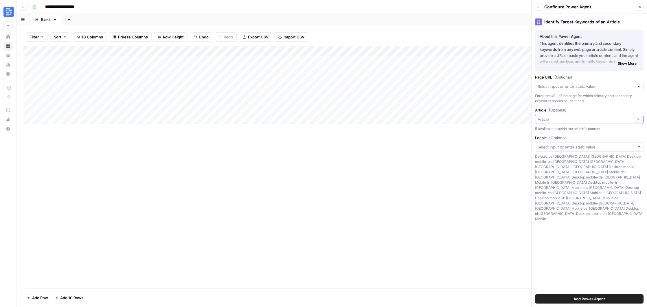
click at [599, 121] on input "Article (Optional)" at bounding box center [584, 120] width 95 height 6
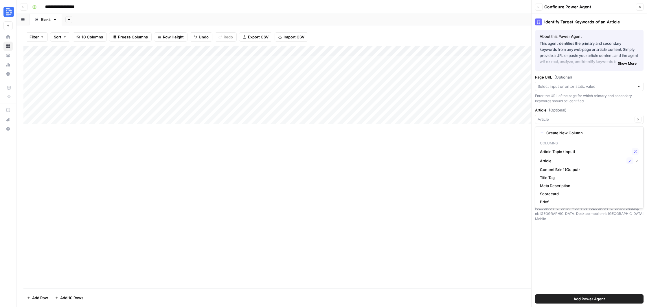
type input "Article"
click at [605, 105] on div "Identify Target Keywords of an Article About this Power Agent This agent identi…" at bounding box center [588, 161] width 115 height 294
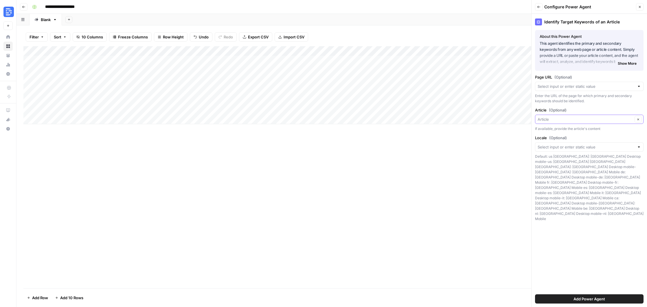
click at [566, 121] on input "Article (Optional)" at bounding box center [584, 120] width 95 height 6
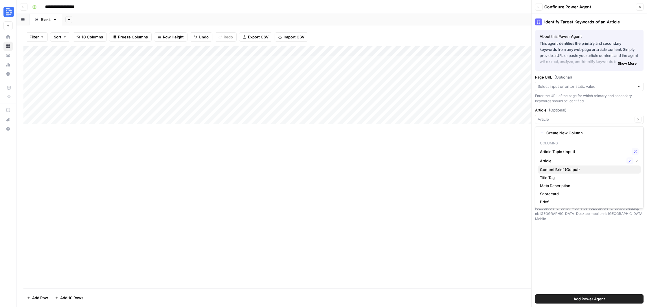
click at [579, 170] on span "Content Brief (Output)" at bounding box center [588, 170] width 96 height 6
type input "Content Brief (Output)"
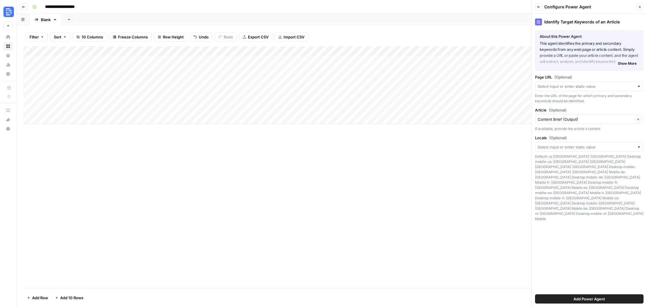
click at [606, 295] on button "Add Power Agent" at bounding box center [589, 299] width 108 height 9
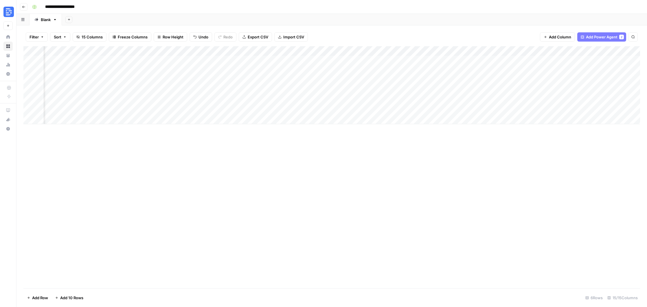
scroll to position [0, 250]
drag, startPoint x: 548, startPoint y: 48, endPoint x: 112, endPoint y: 65, distance: 436.5
click at [111, 65] on div "Add Column" at bounding box center [331, 85] width 616 height 78
click at [52, 90] on div "Add Column" at bounding box center [331, 85] width 616 height 78
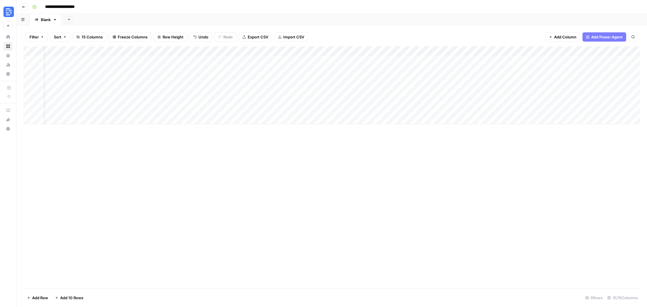
scroll to position [0, 0]
click at [154, 91] on div "Add Column" at bounding box center [331, 90] width 616 height 88
click at [199, 90] on div "Add Column" at bounding box center [331, 90] width 616 height 88
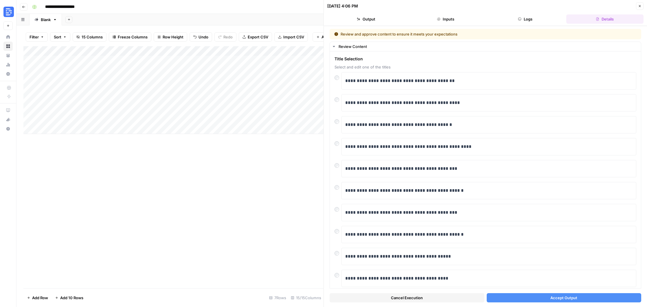
click at [639, 6] on icon "button" at bounding box center [639, 5] width 3 height 3
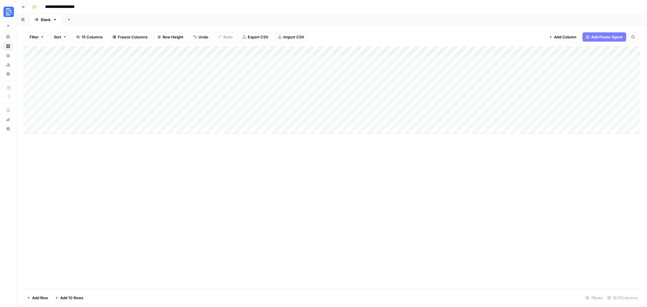
drag, startPoint x: 298, startPoint y: 52, endPoint x: 145, endPoint y: 54, distance: 153.3
click at [145, 54] on div "Add Column" at bounding box center [331, 90] width 616 height 88
click at [281, 51] on div "Add Column" at bounding box center [331, 90] width 616 height 88
click at [243, 98] on span "Configure Inputs" at bounding box center [245, 100] width 51 height 6
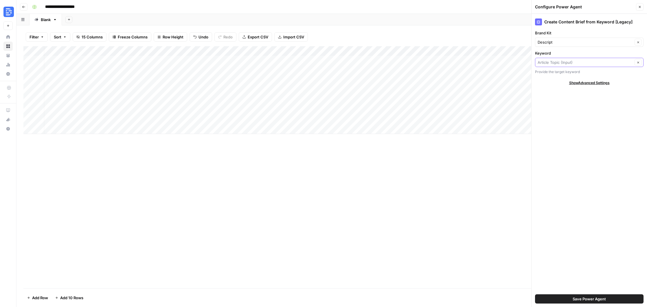
click at [563, 64] on input "Keyword" at bounding box center [584, 63] width 95 height 6
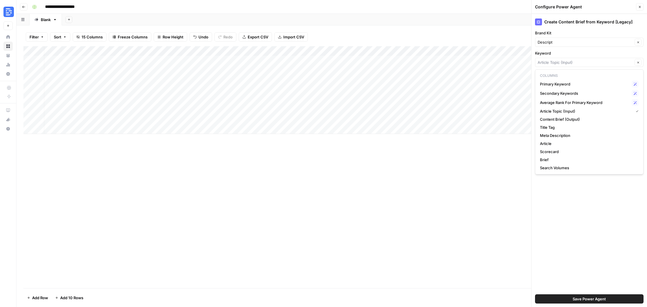
type input "Article Topic (Input)"
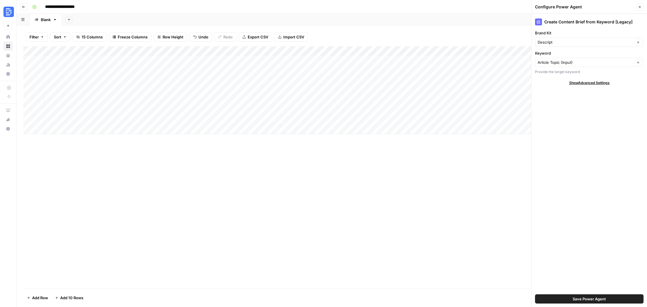
click at [585, 222] on div "Create Content Brief from Keyword [Legacy] Brand Kit Descript Clear Keyword Art…" at bounding box center [588, 161] width 115 height 294
click at [118, 90] on div "Add Column" at bounding box center [331, 90] width 616 height 88
click at [196, 89] on div "Add Column" at bounding box center [331, 90] width 616 height 88
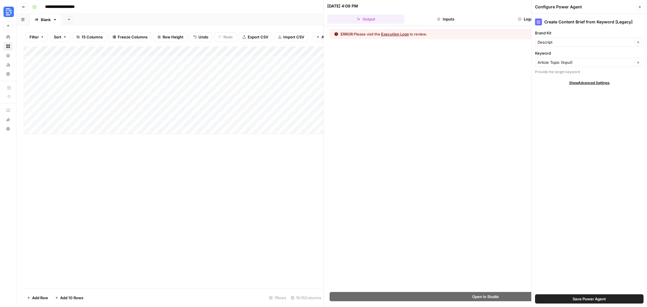
click at [508, 22] on button "Logs" at bounding box center [525, 18] width 77 height 9
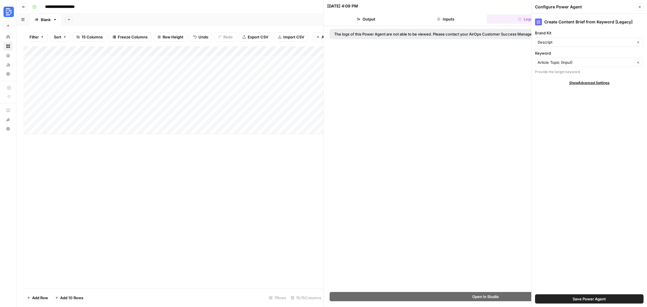
click at [640, 5] on icon "button" at bounding box center [639, 6] width 3 height 3
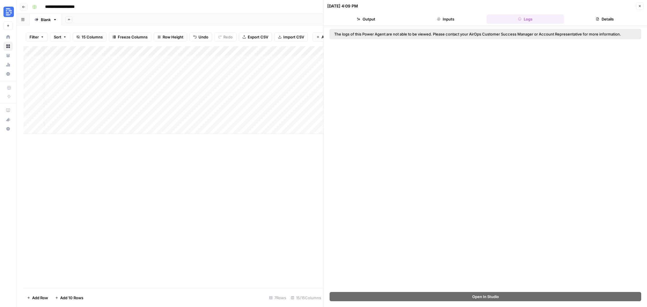
click at [289, 90] on div "Add Column" at bounding box center [173, 90] width 300 height 88
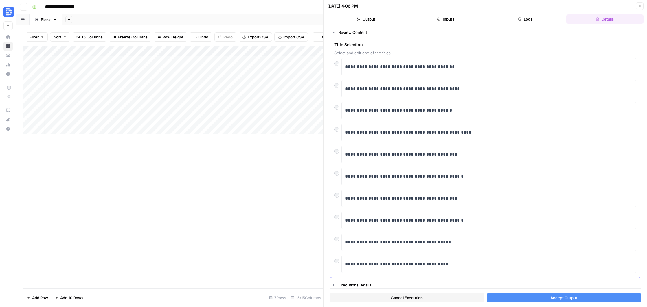
scroll to position [16, 0]
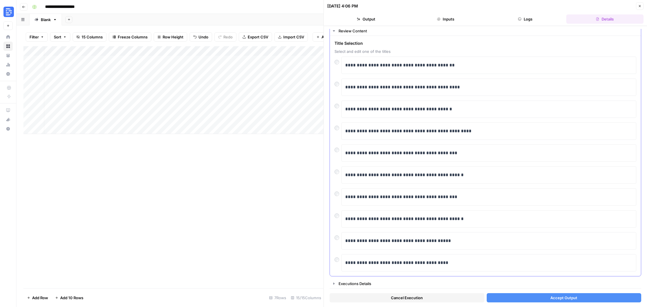
click at [341, 243] on div "**********" at bounding box center [485, 241] width 302 height 17
click at [569, 299] on span "Accept Output" at bounding box center [563, 298] width 27 height 6
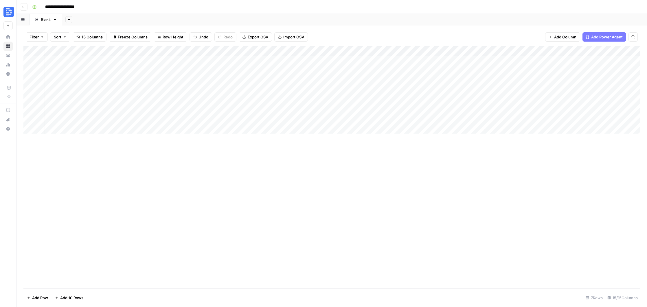
click at [427, 90] on div "Add Column" at bounding box center [331, 90] width 616 height 88
click at [368, 89] on div "Add Column" at bounding box center [331, 90] width 616 height 88
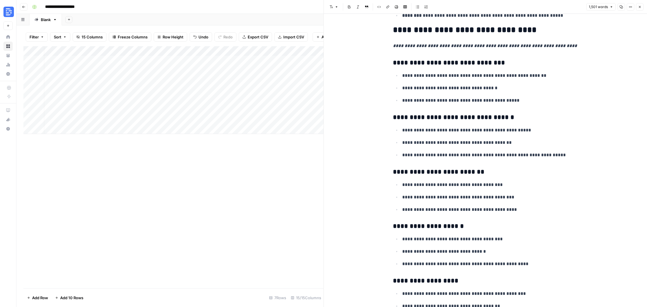
scroll to position [2054, 0]
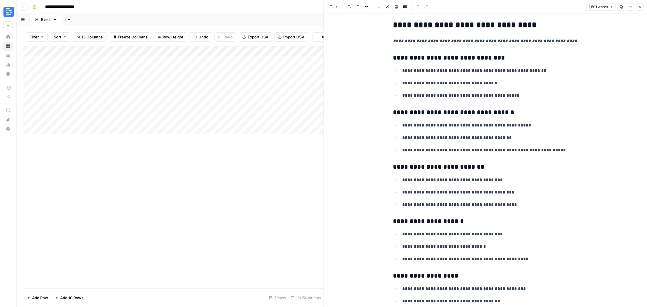
click at [621, 7] on icon "button" at bounding box center [620, 6] width 3 height 3
click at [638, 6] on icon "button" at bounding box center [639, 6] width 3 height 3
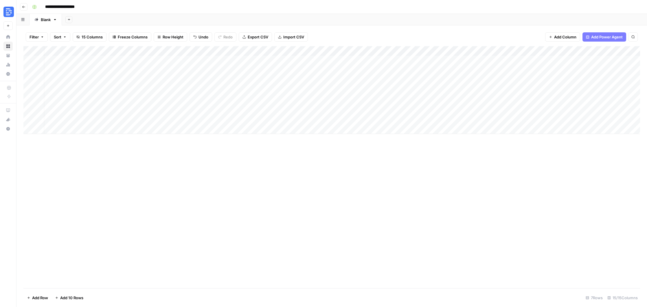
click at [498, 89] on div "Add Column" at bounding box center [331, 90] width 616 height 88
click at [498, 89] on textarea "**********" at bounding box center [528, 90] width 98 height 8
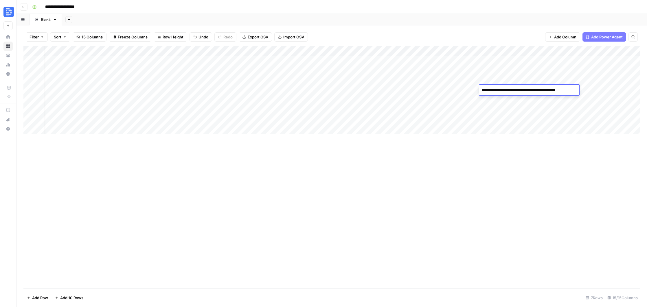
click at [587, 102] on div "Add Column" at bounding box center [331, 90] width 616 height 88
click at [554, 89] on div "Add Column" at bounding box center [331, 90] width 616 height 88
click at [554, 89] on textarea "**********" at bounding box center [587, 96] width 116 height 20
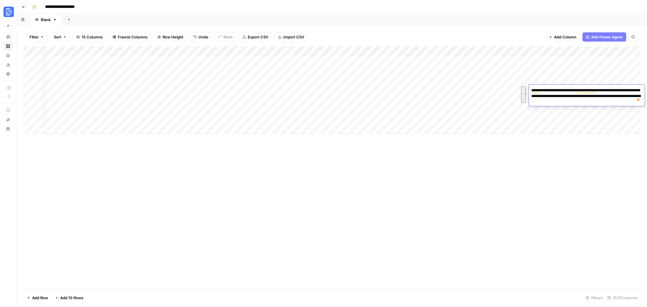
click at [563, 200] on div "Add Column" at bounding box center [331, 167] width 616 height 242
click at [559, 39] on span "Add Column" at bounding box center [565, 37] width 22 height 6
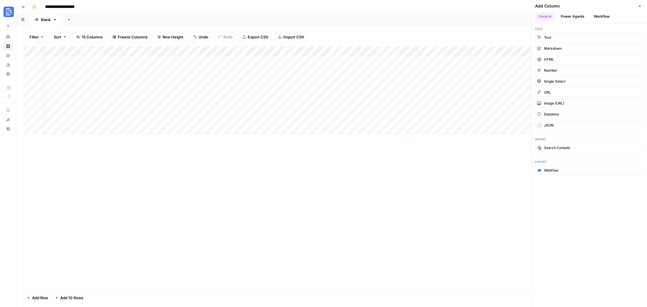
click at [576, 16] on button "Power Agents" at bounding box center [572, 16] width 31 height 9
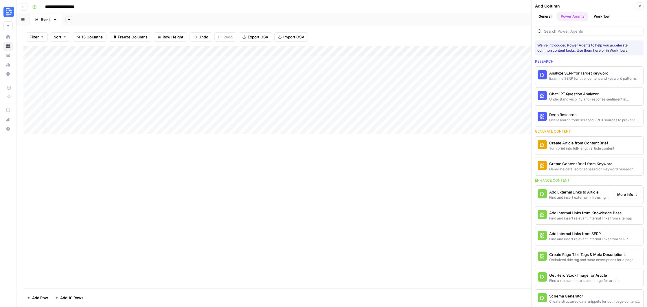
click at [589, 192] on div "Add External Links to Article" at bounding box center [579, 192] width 61 height 6
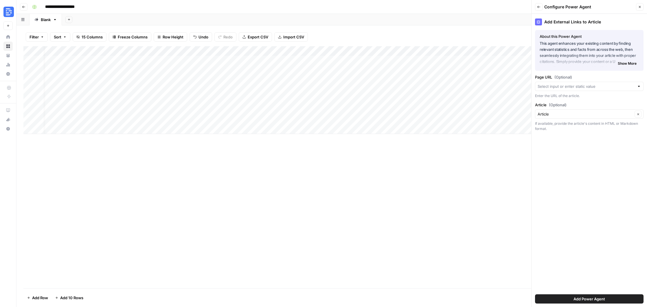
click at [570, 81] on div "Page URL (Optional) Enter the URL of the article." at bounding box center [589, 86] width 108 height 24
click at [571, 86] on input "Page URL (Optional)" at bounding box center [585, 87] width 97 height 6
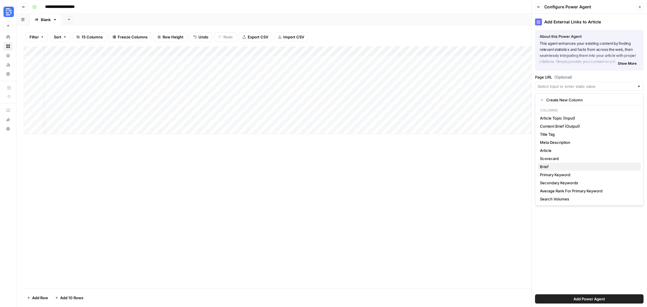
click at [577, 165] on span "Brief" at bounding box center [588, 167] width 96 height 6
type input "Brief"
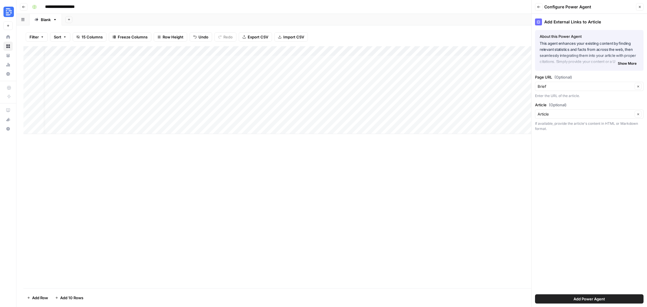
click at [602, 299] on span "Add Power Agent" at bounding box center [589, 299] width 32 height 6
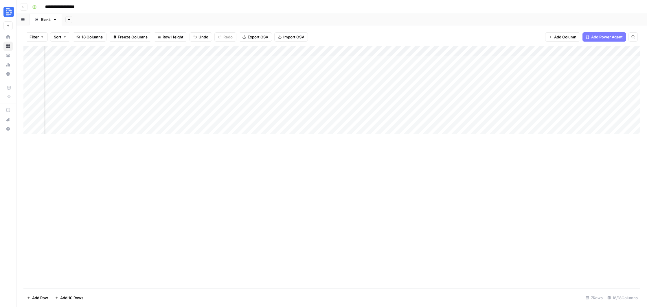
scroll to position [0, 537]
click at [147, 90] on div "Add Column" at bounding box center [331, 90] width 616 height 88
click at [170, 89] on div "Add Column" at bounding box center [331, 90] width 616 height 88
click at [201, 90] on div "Add Column" at bounding box center [331, 95] width 616 height 98
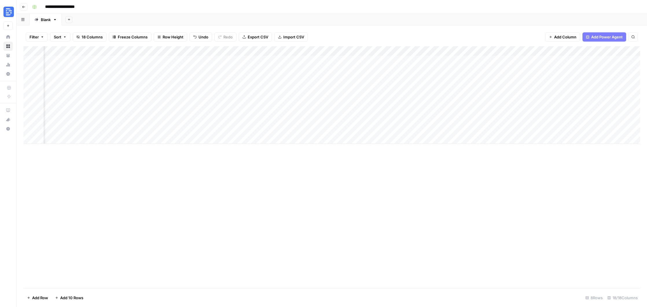
click at [229, 89] on div "Add Column" at bounding box center [331, 95] width 616 height 98
click at [230, 91] on div at bounding box center [229, 90] width 71 height 11
click at [614, 90] on div "Add Column" at bounding box center [331, 95] width 616 height 98
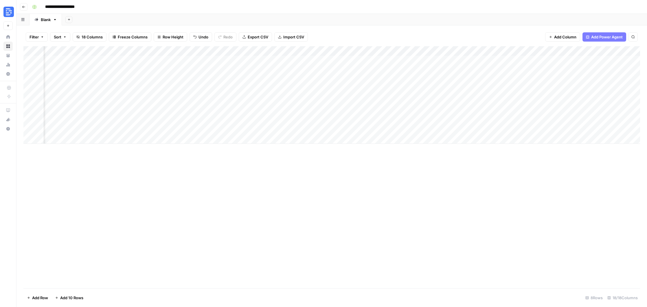
click at [619, 91] on div "Add Column" at bounding box center [331, 95] width 616 height 98
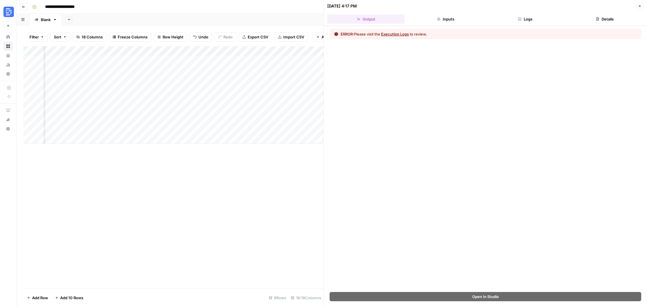
drag, startPoint x: 537, startPoint y: 17, endPoint x: 620, endPoint y: 10, distance: 83.9
click at [537, 17] on button "Logs" at bounding box center [525, 18] width 77 height 9
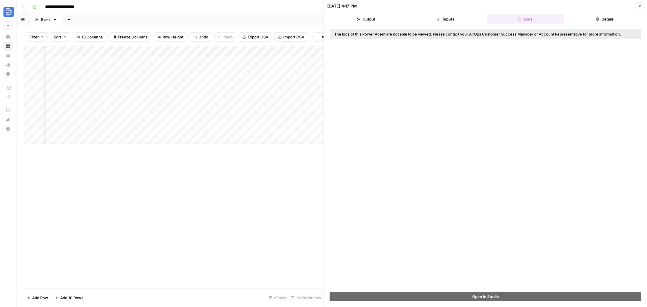
click at [637, 6] on button "Close" at bounding box center [640, 6] width 8 height 8
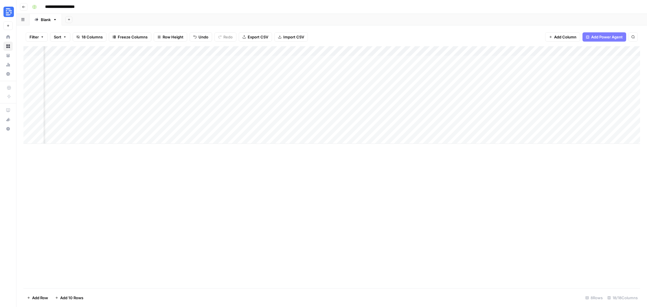
click at [239, 50] on div "Add Column" at bounding box center [331, 95] width 616 height 98
click at [228, 96] on button "Configure Inputs" at bounding box center [229, 100] width 64 height 8
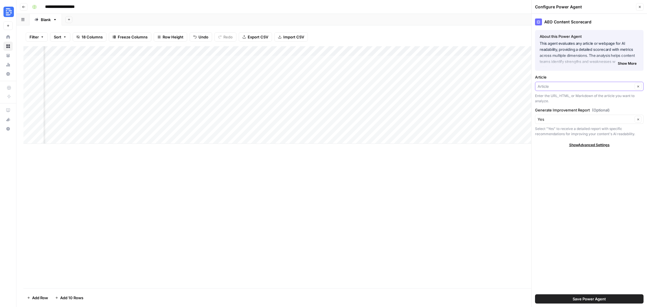
click at [597, 89] on input "Article" at bounding box center [584, 87] width 95 height 6
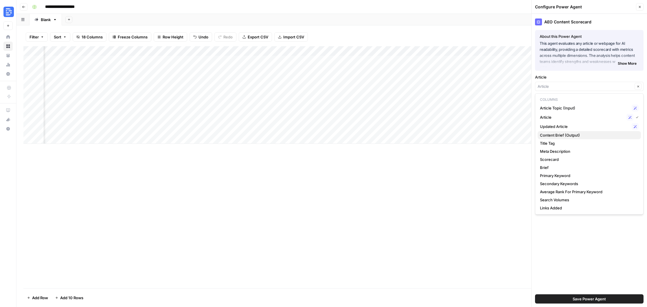
click at [588, 137] on span "Content Brief (Output)" at bounding box center [588, 135] width 96 height 6
type input "Content Brief (Output)"
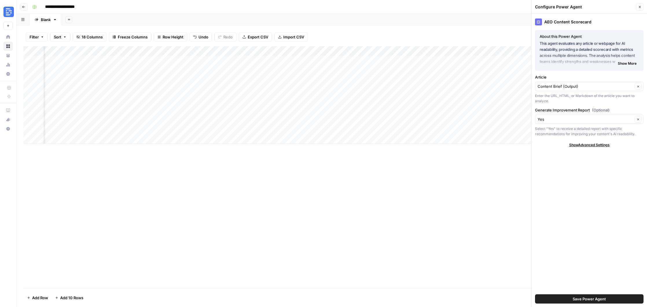
click at [621, 300] on button "Save Power Agent" at bounding box center [589, 299] width 108 height 9
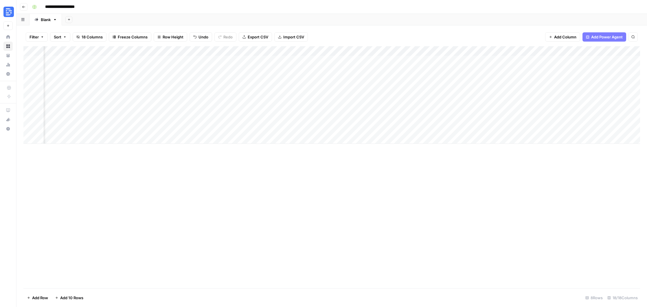
click at [208, 91] on div "Add Column" at bounding box center [331, 95] width 616 height 98
click at [292, 90] on div "Add Column" at bounding box center [331, 95] width 616 height 98
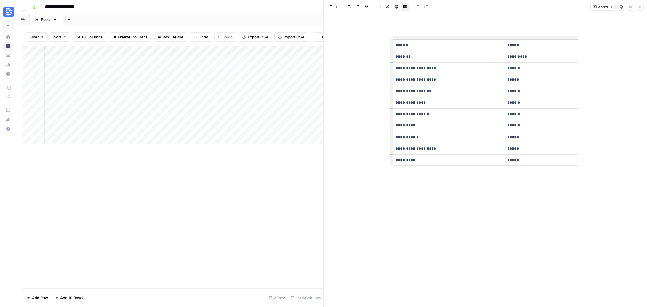
click at [638, 7] on icon "button" at bounding box center [639, 6] width 3 height 3
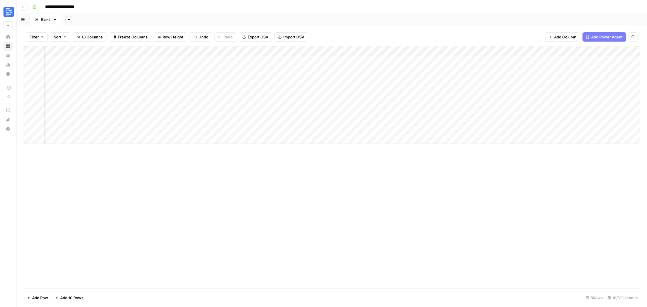
click at [333, 90] on div "Add Column" at bounding box center [331, 95] width 616 height 98
click at [336, 90] on div "Add Column" at bounding box center [331, 95] width 616 height 98
